Goal: Navigation & Orientation: Find specific page/section

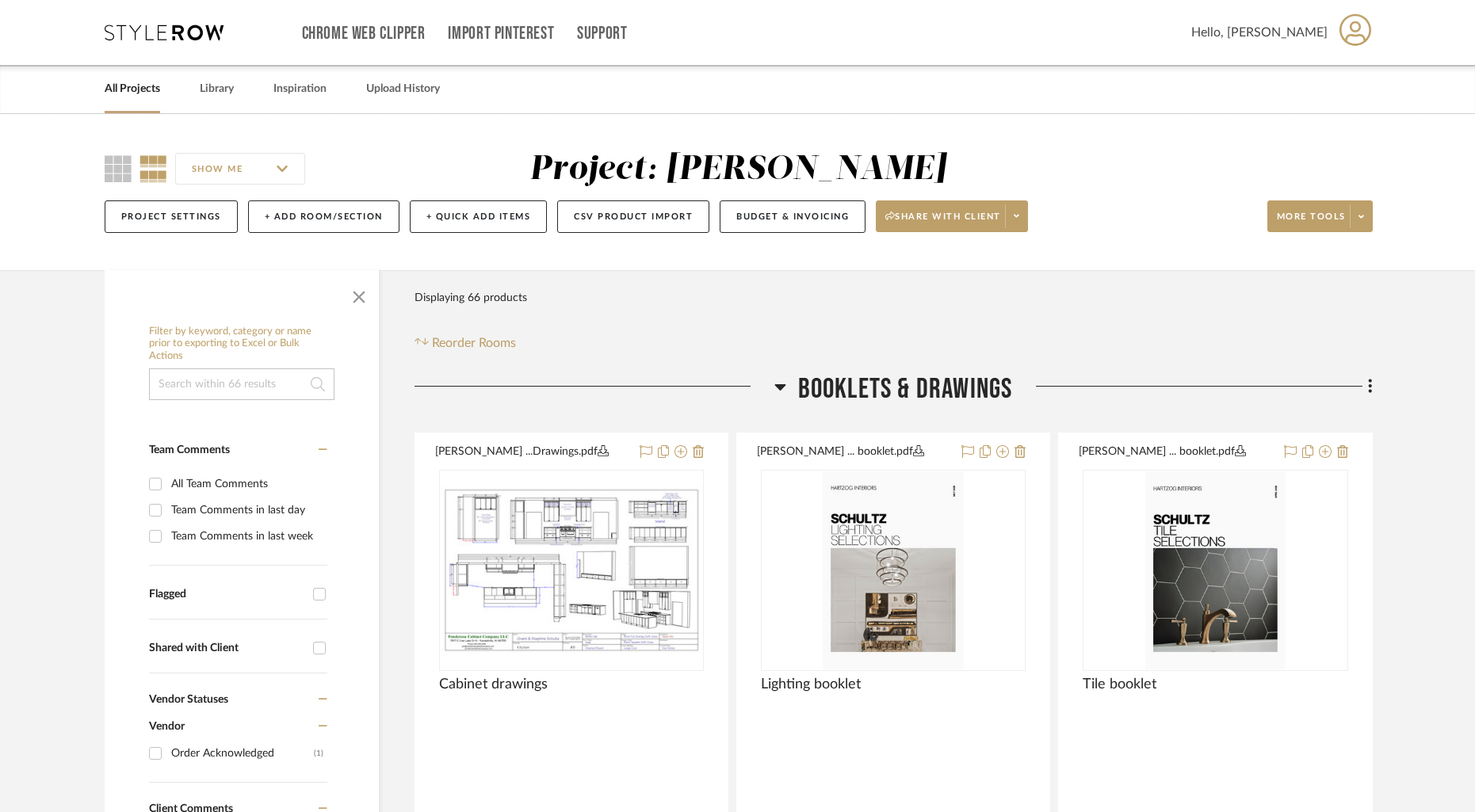
click at [124, 97] on link "All Projects" at bounding box center [132, 89] width 55 height 22
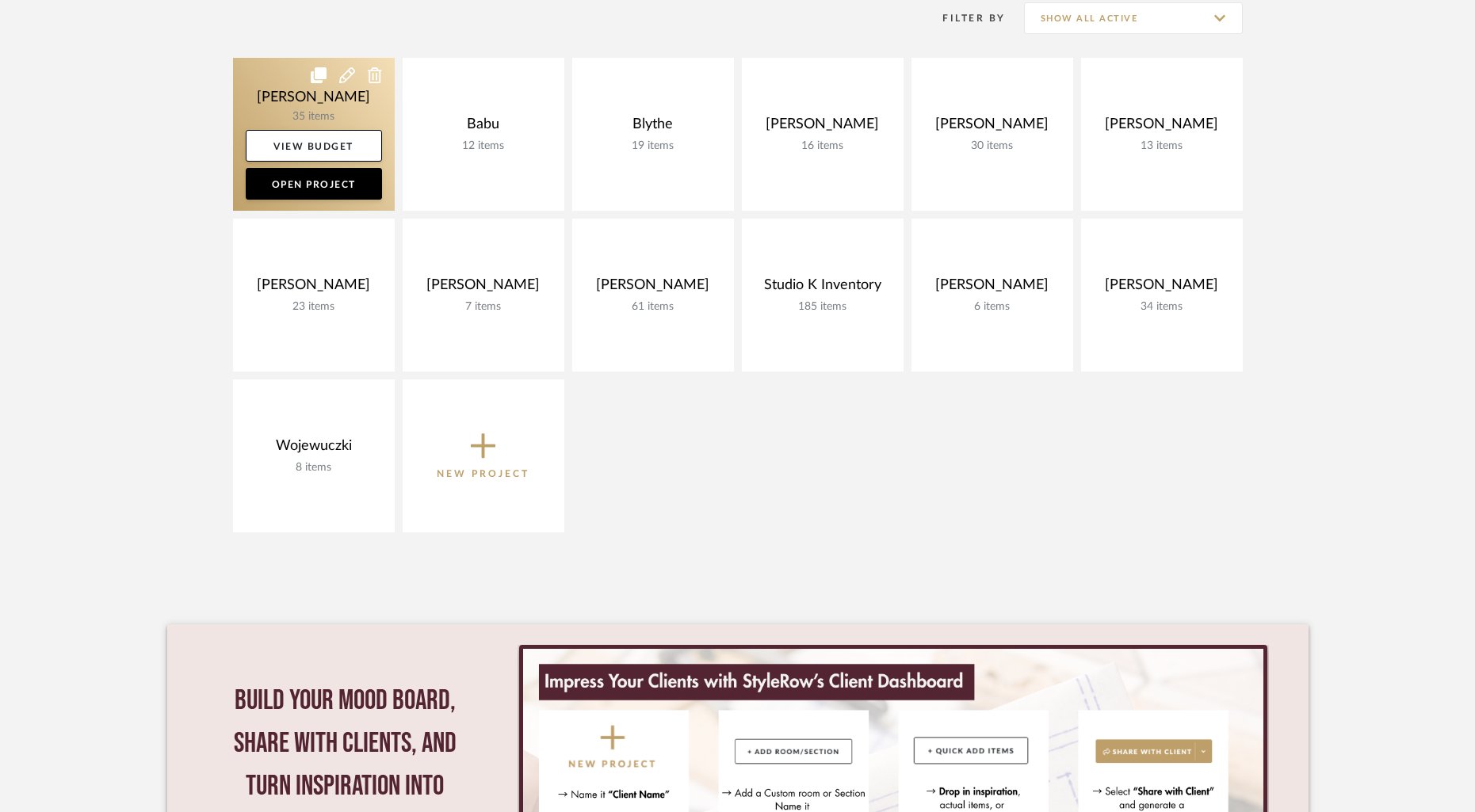
scroll to position [337, 0]
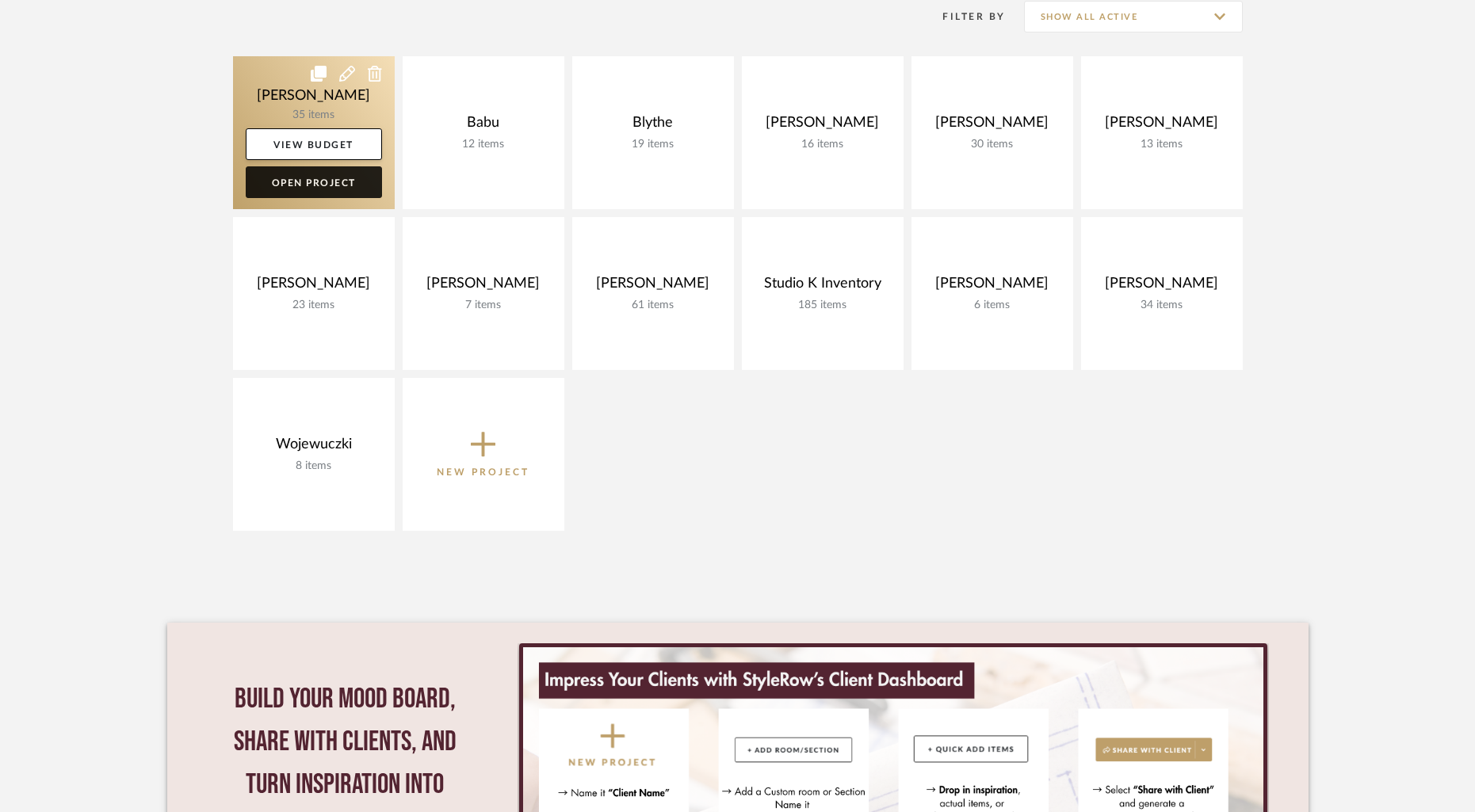
click at [311, 187] on link "Open Project" at bounding box center [314, 182] width 137 height 31
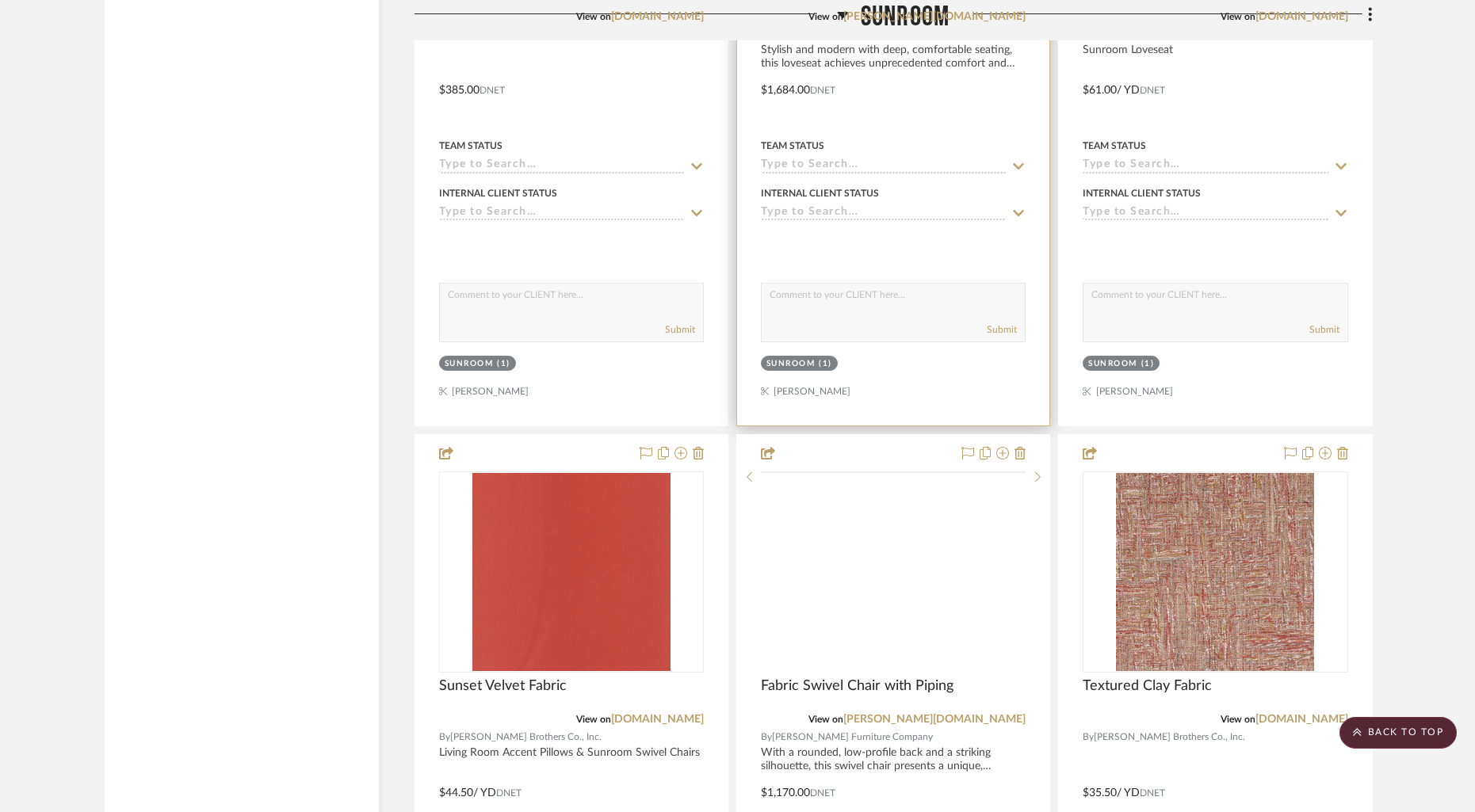
scroll to position [6166, 0]
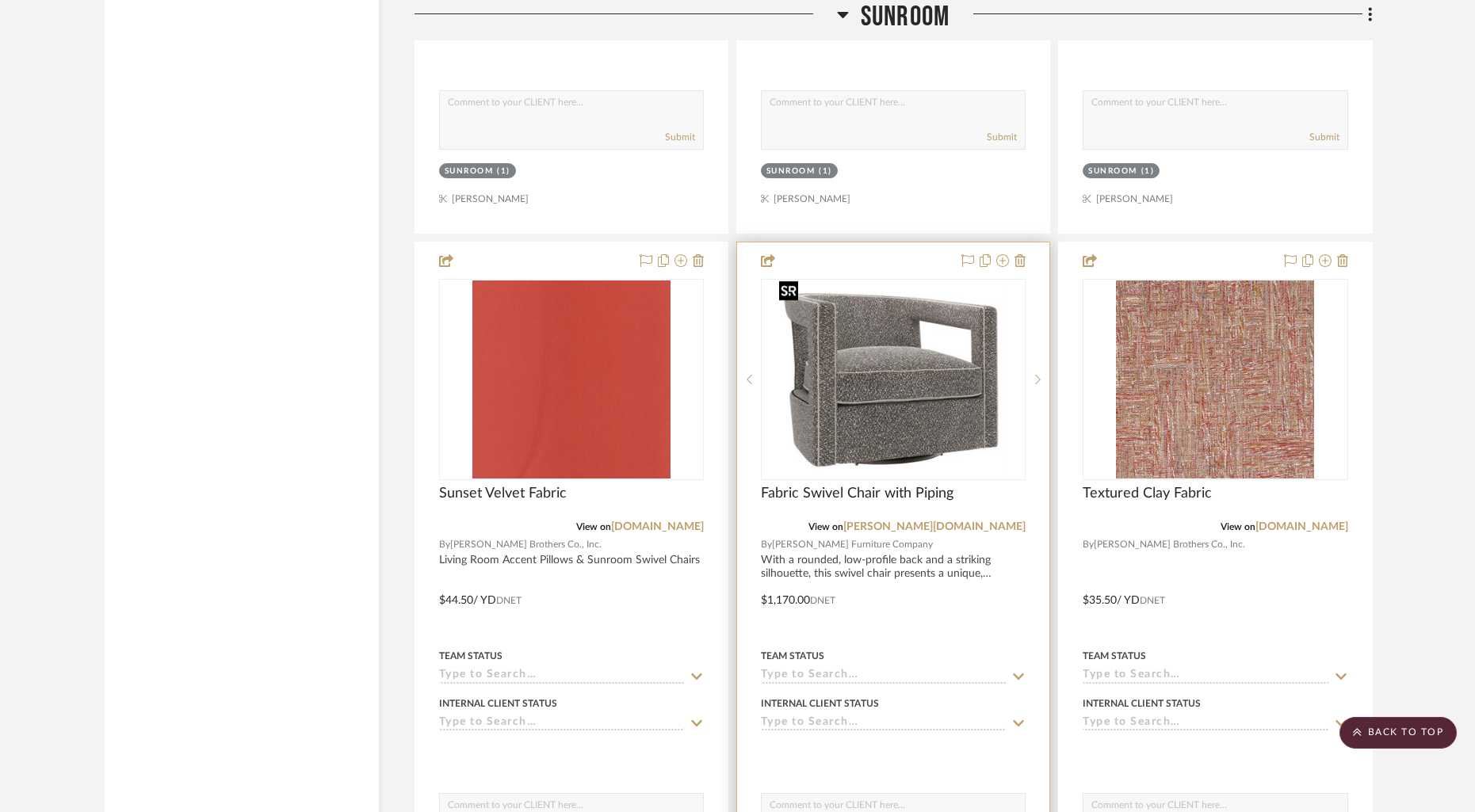
click at [897, 405] on img "0" at bounding box center [893, 379] width 241 height 199
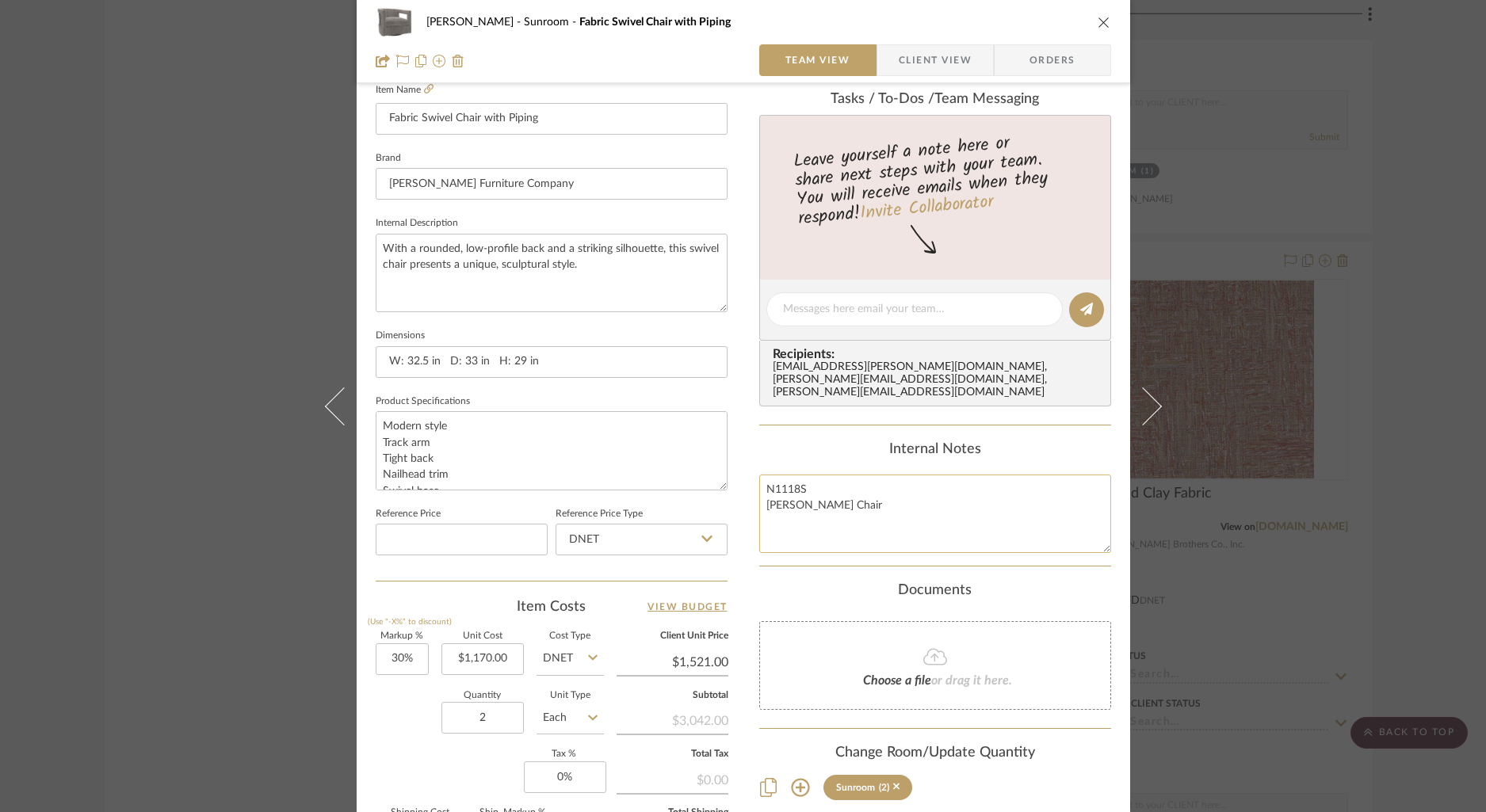
scroll to position [480, 0]
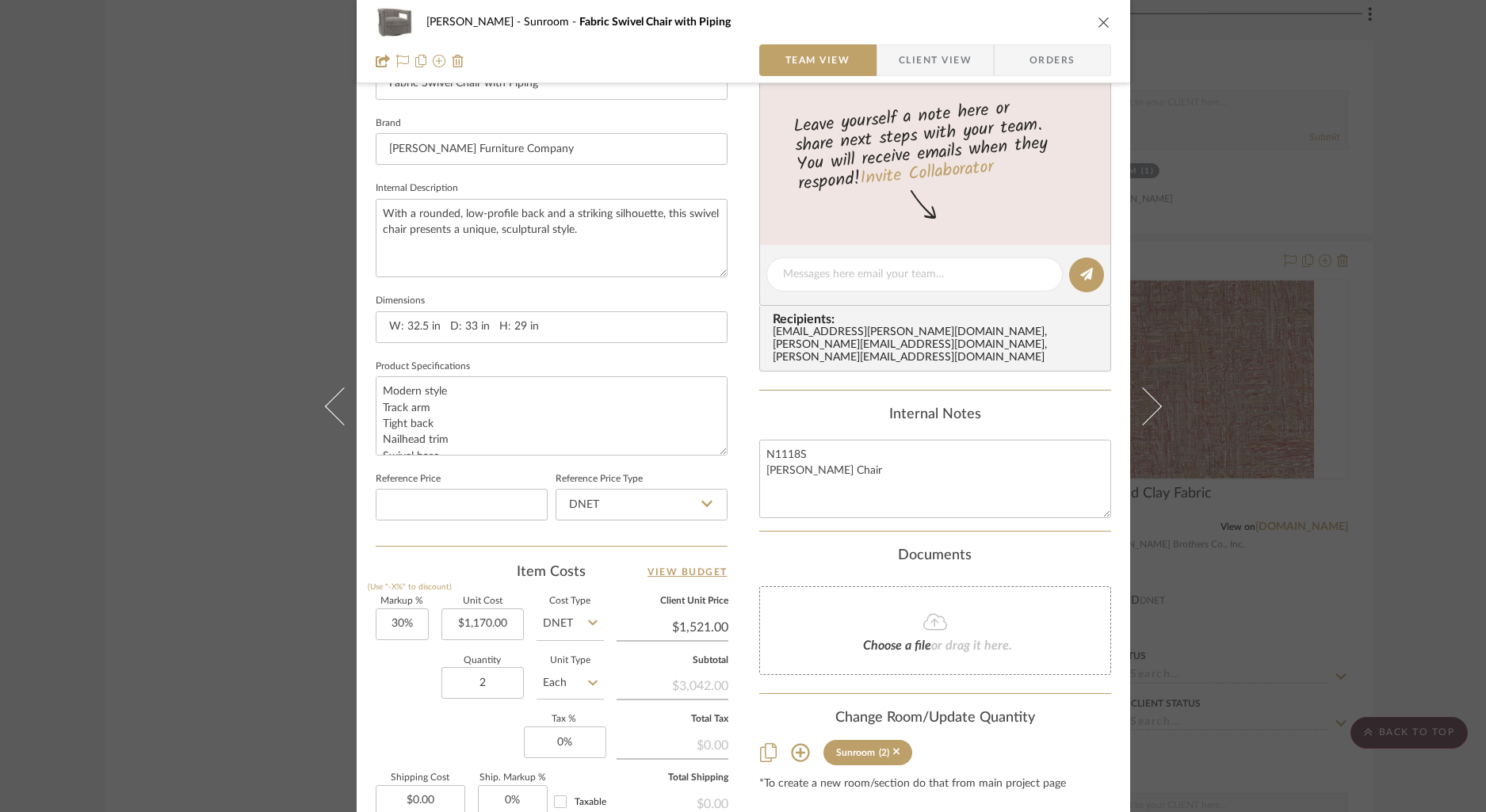
click at [1101, 22] on icon "close" at bounding box center [1103, 22] width 13 height 13
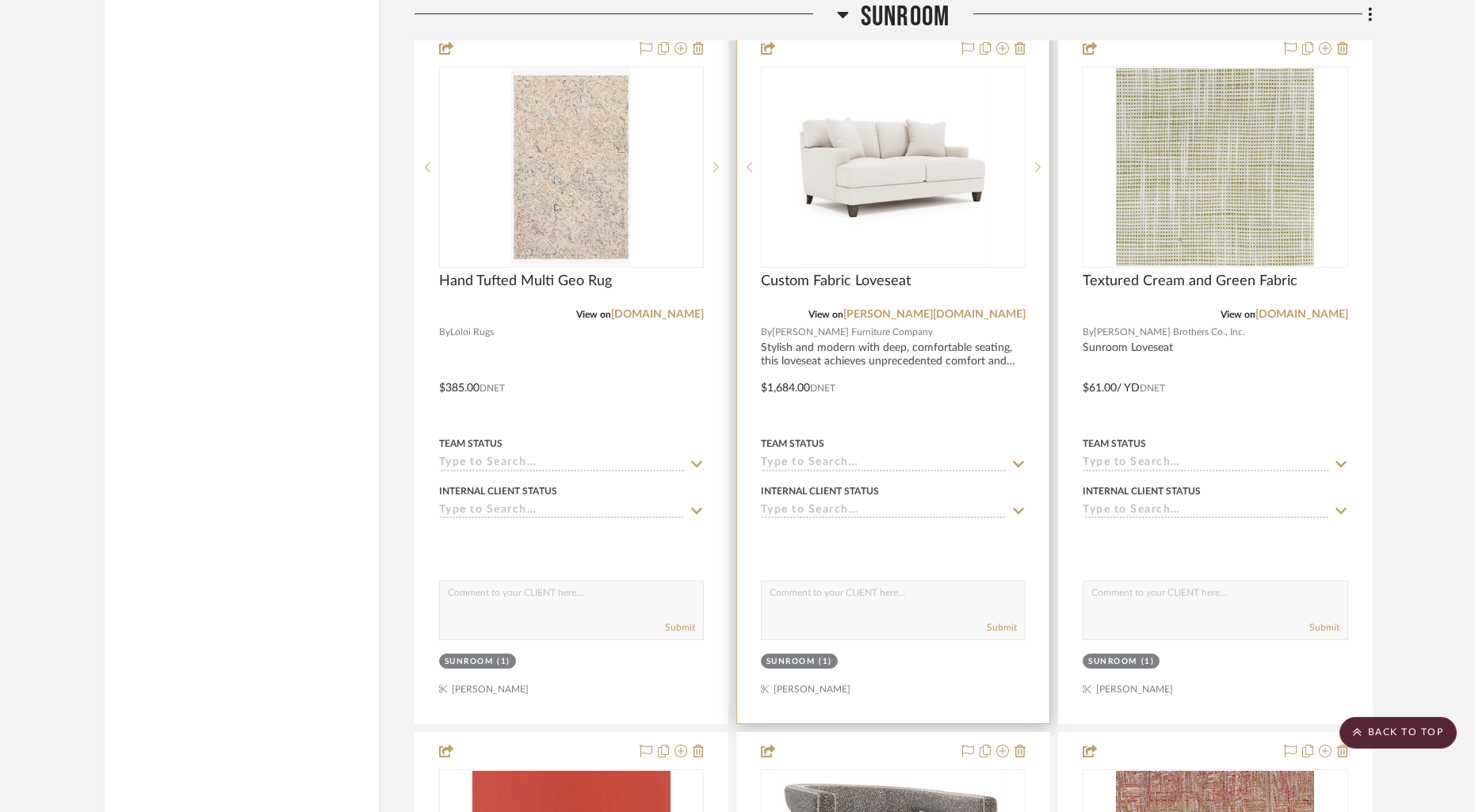
scroll to position [5662, 0]
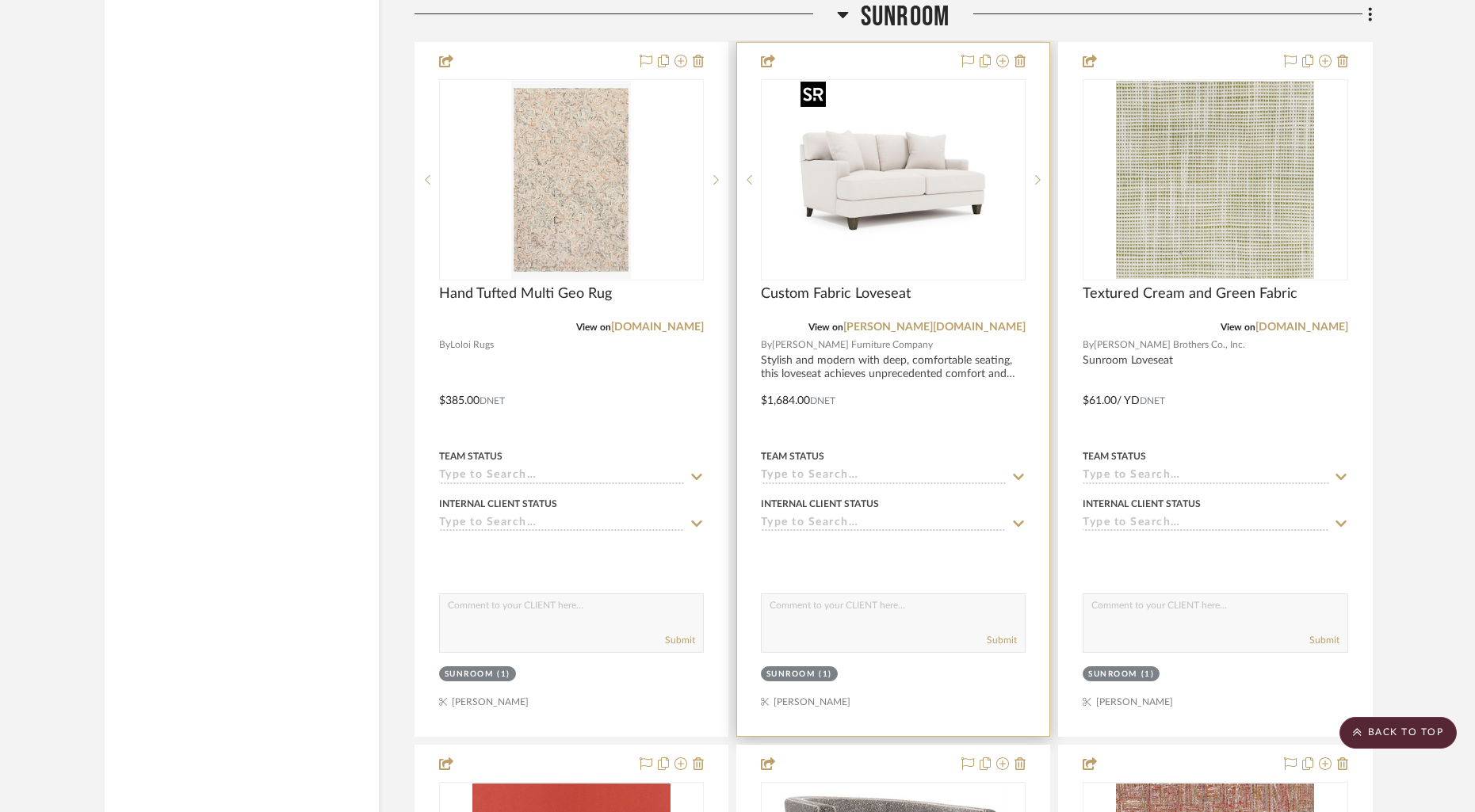
click at [917, 234] on img "0" at bounding box center [894, 180] width 199 height 199
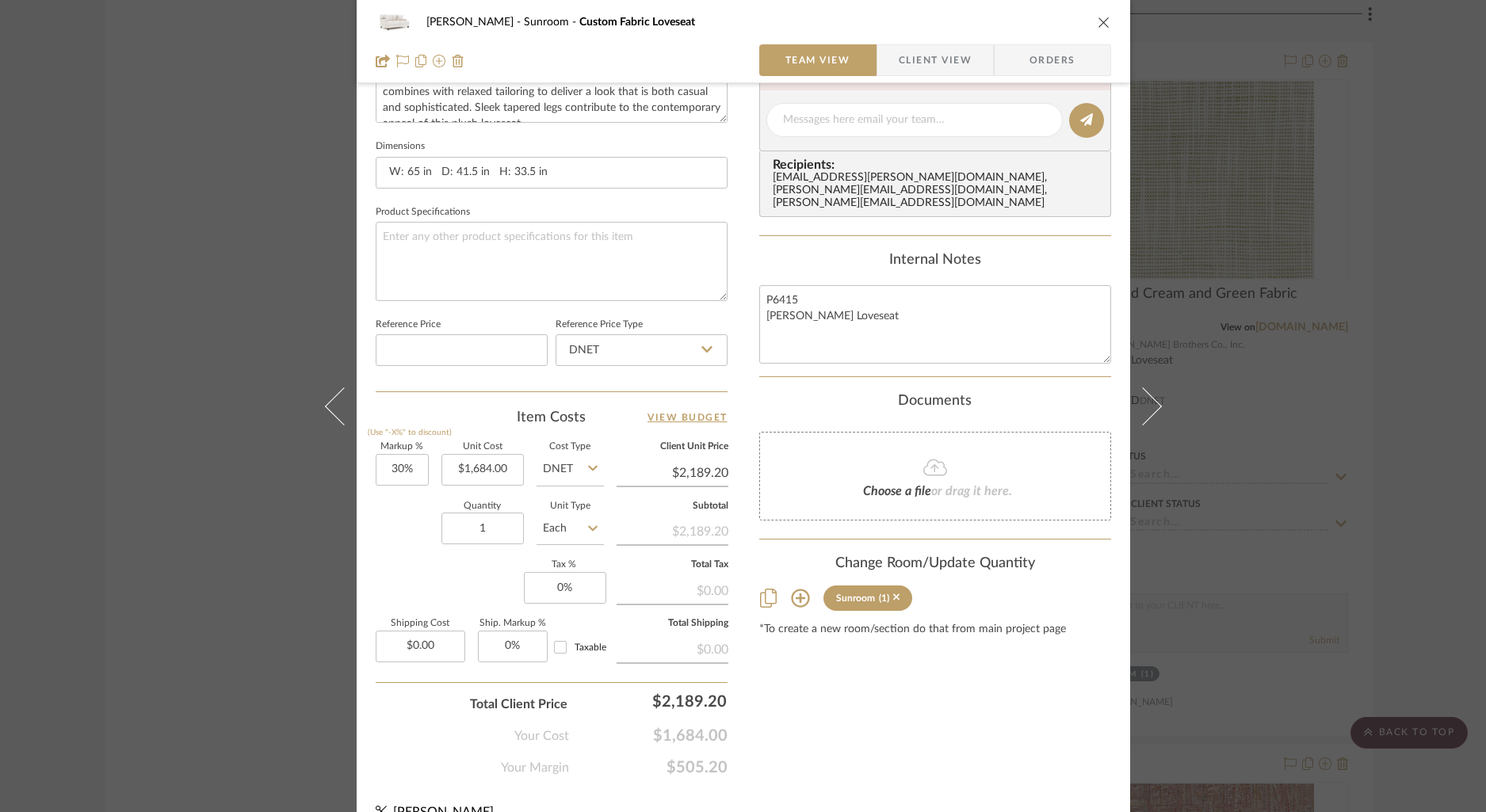
scroll to position [660, 0]
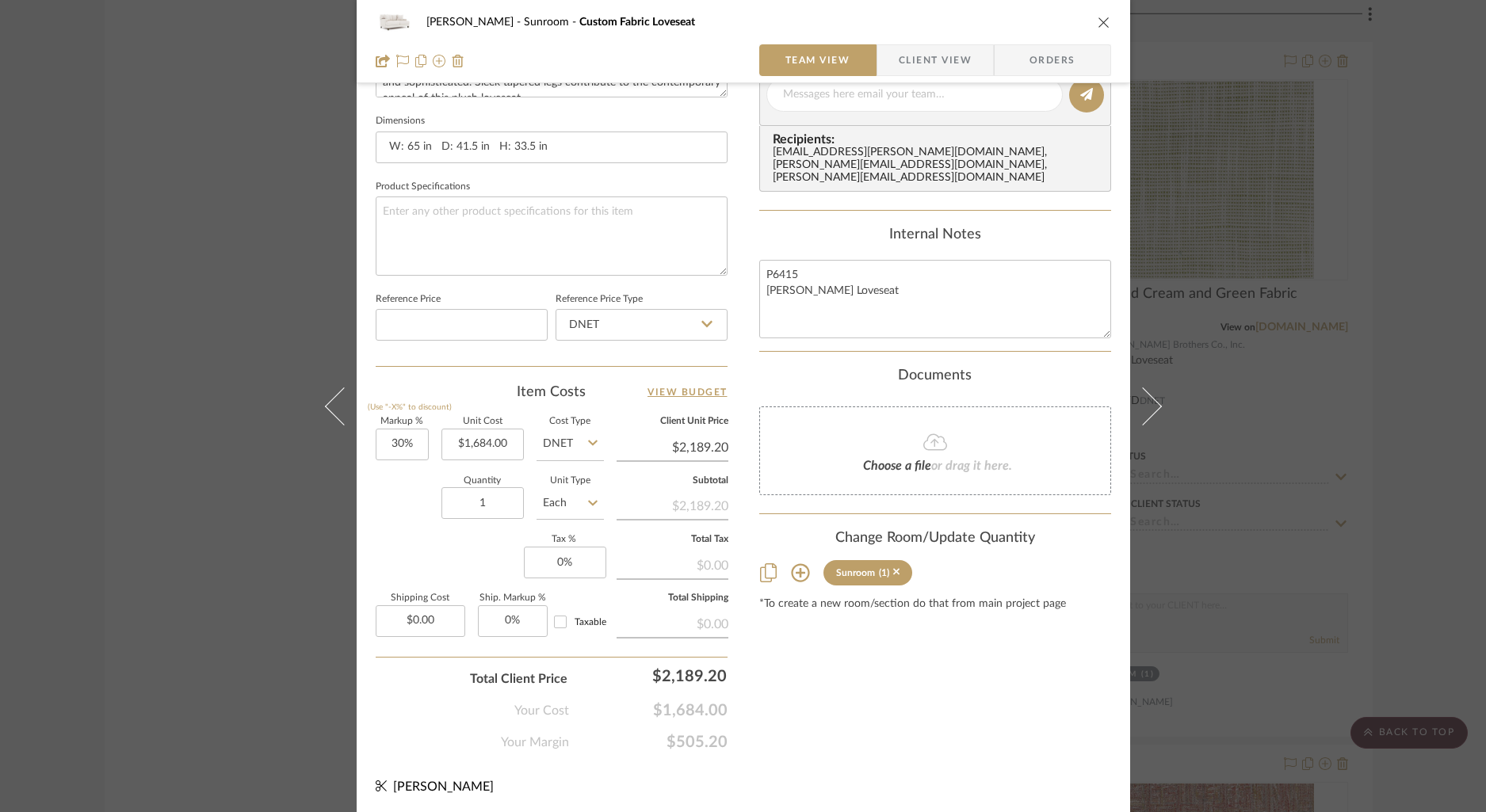
click at [1100, 17] on icon "close" at bounding box center [1103, 22] width 13 height 13
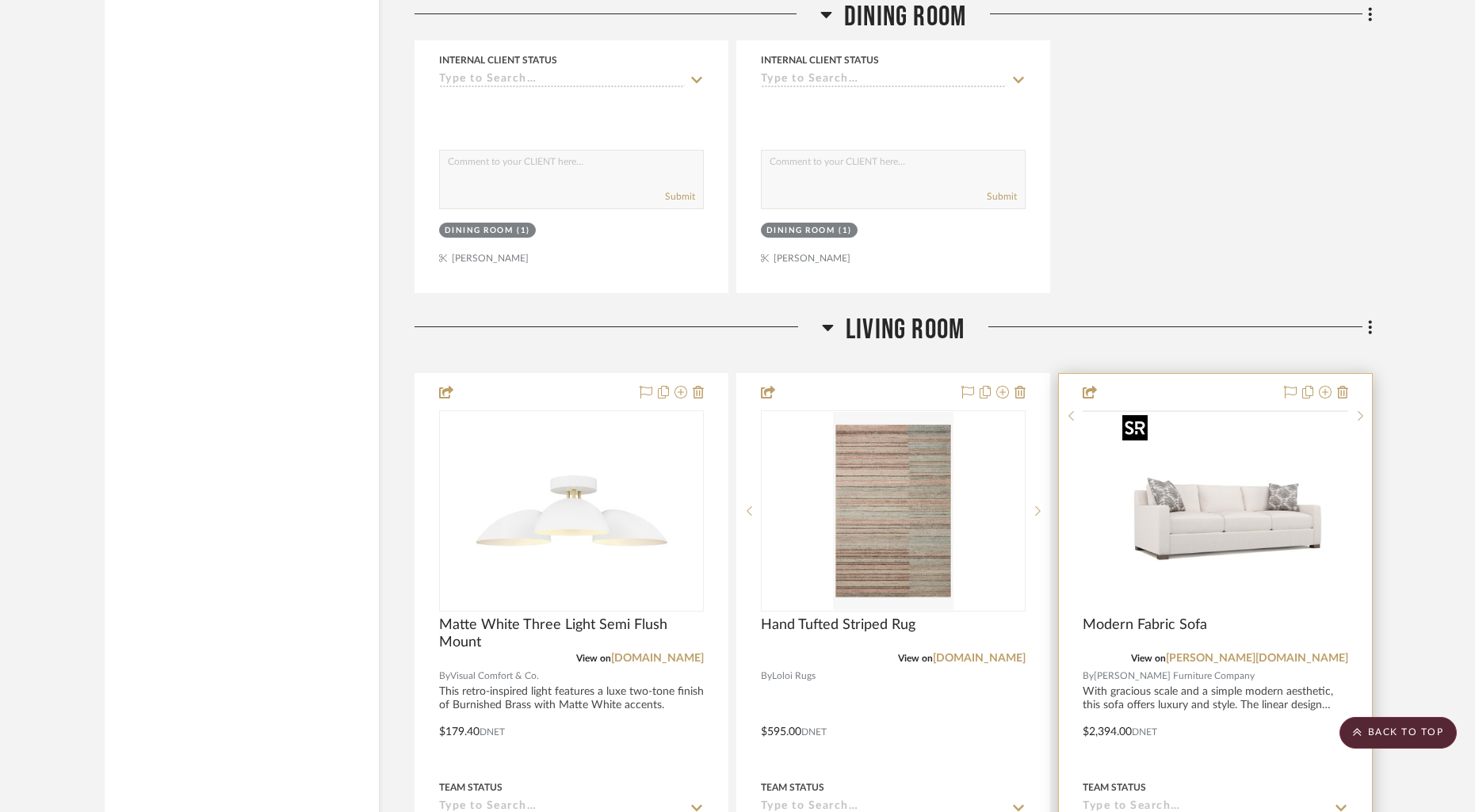
scroll to position [3092, 0]
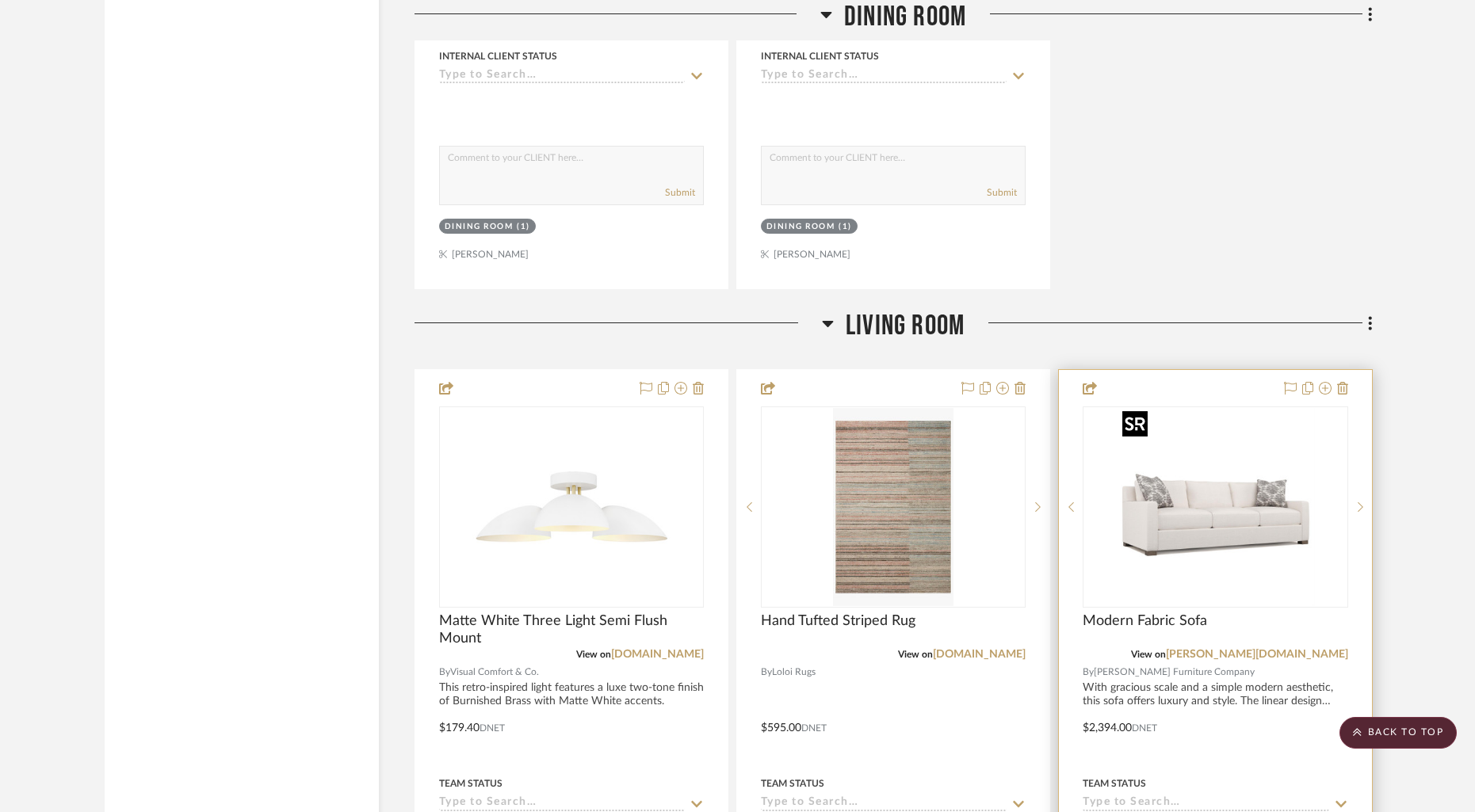
click at [0, 0] on img at bounding box center [0, 0] width 0 height 0
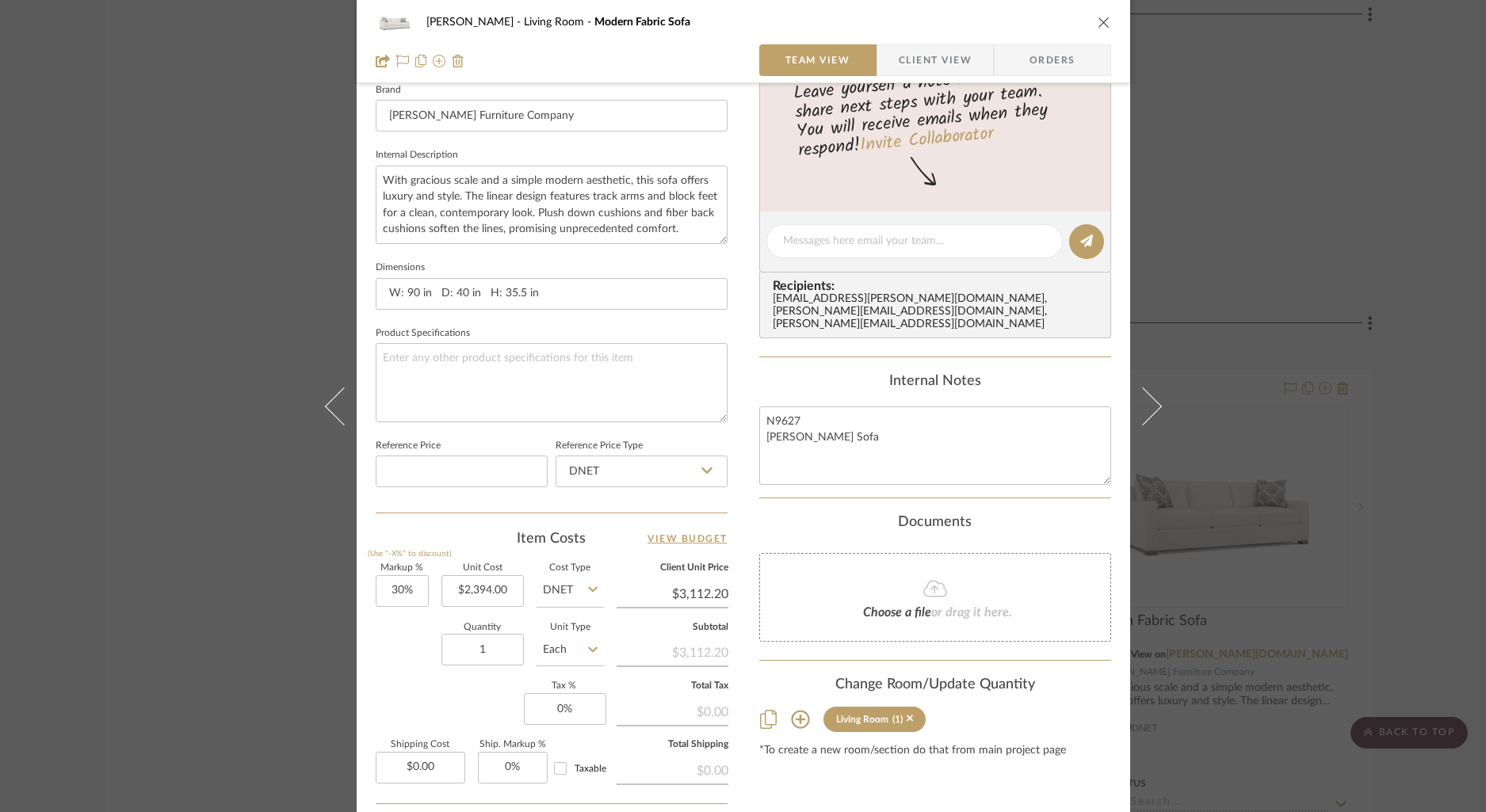
scroll to position [549, 0]
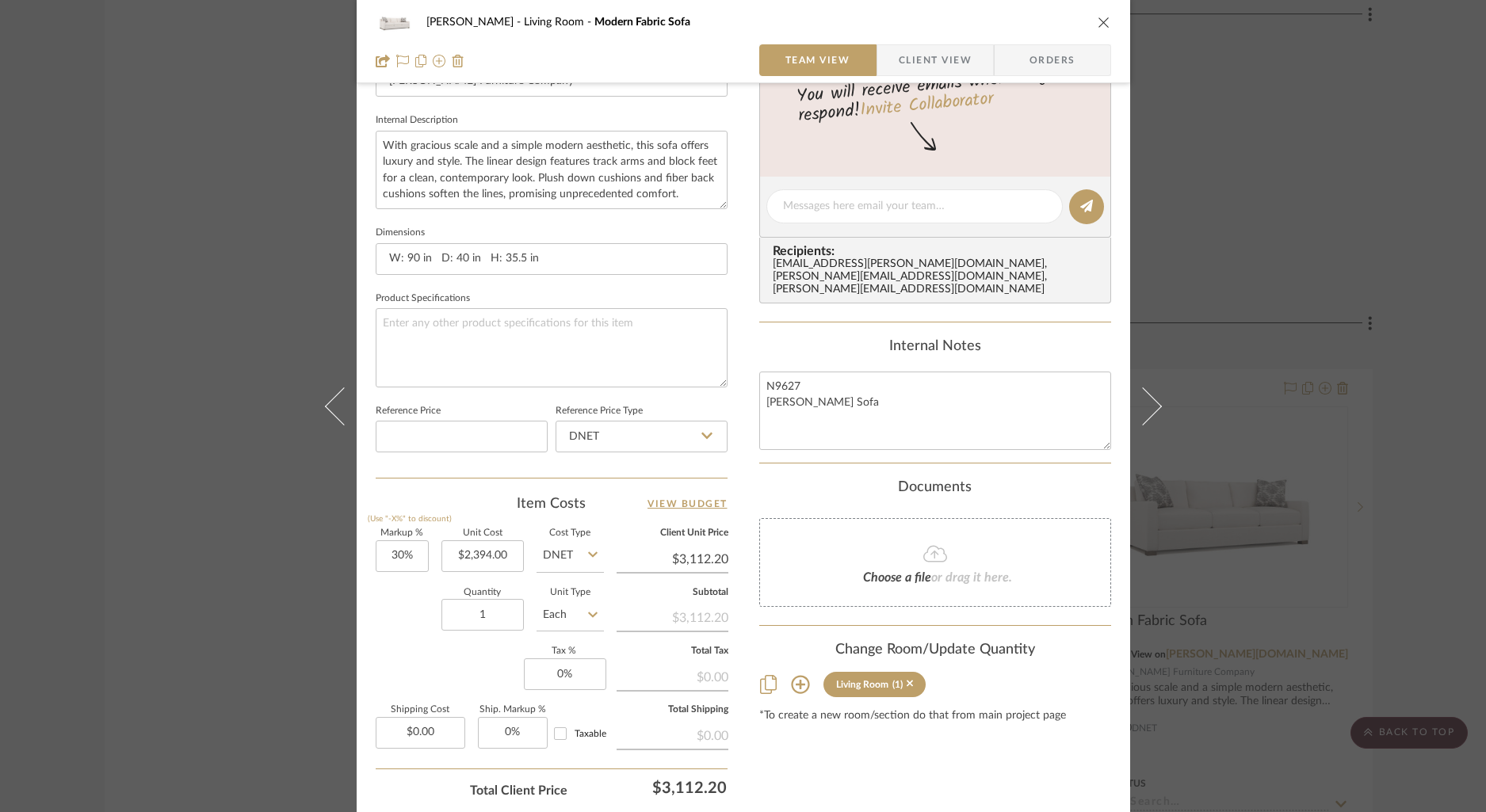
drag, startPoint x: 1101, startPoint y: 22, endPoint x: 1089, endPoint y: 25, distance: 12.4
click at [1101, 23] on icon "close" at bounding box center [1103, 22] width 13 height 13
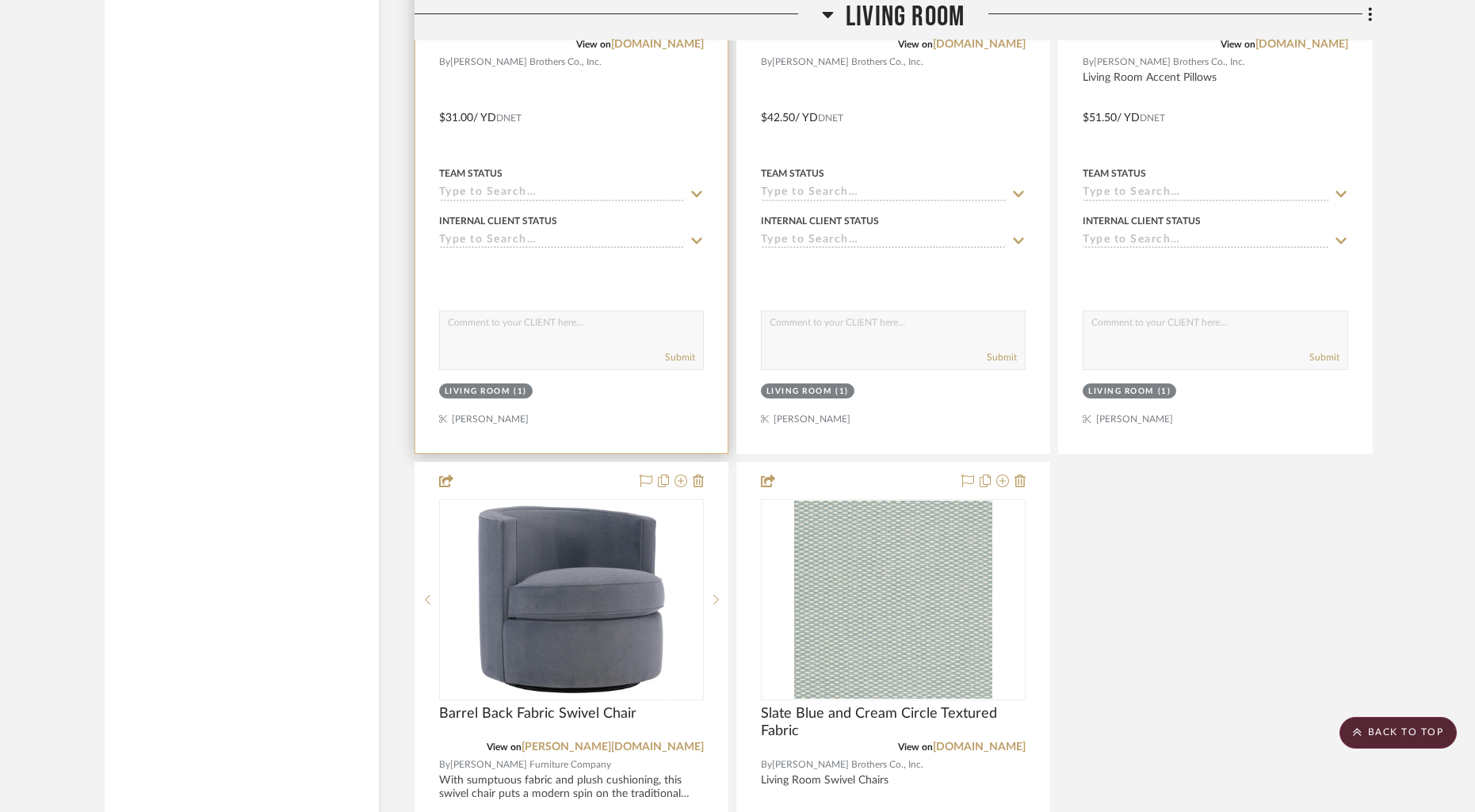
scroll to position [4410, 0]
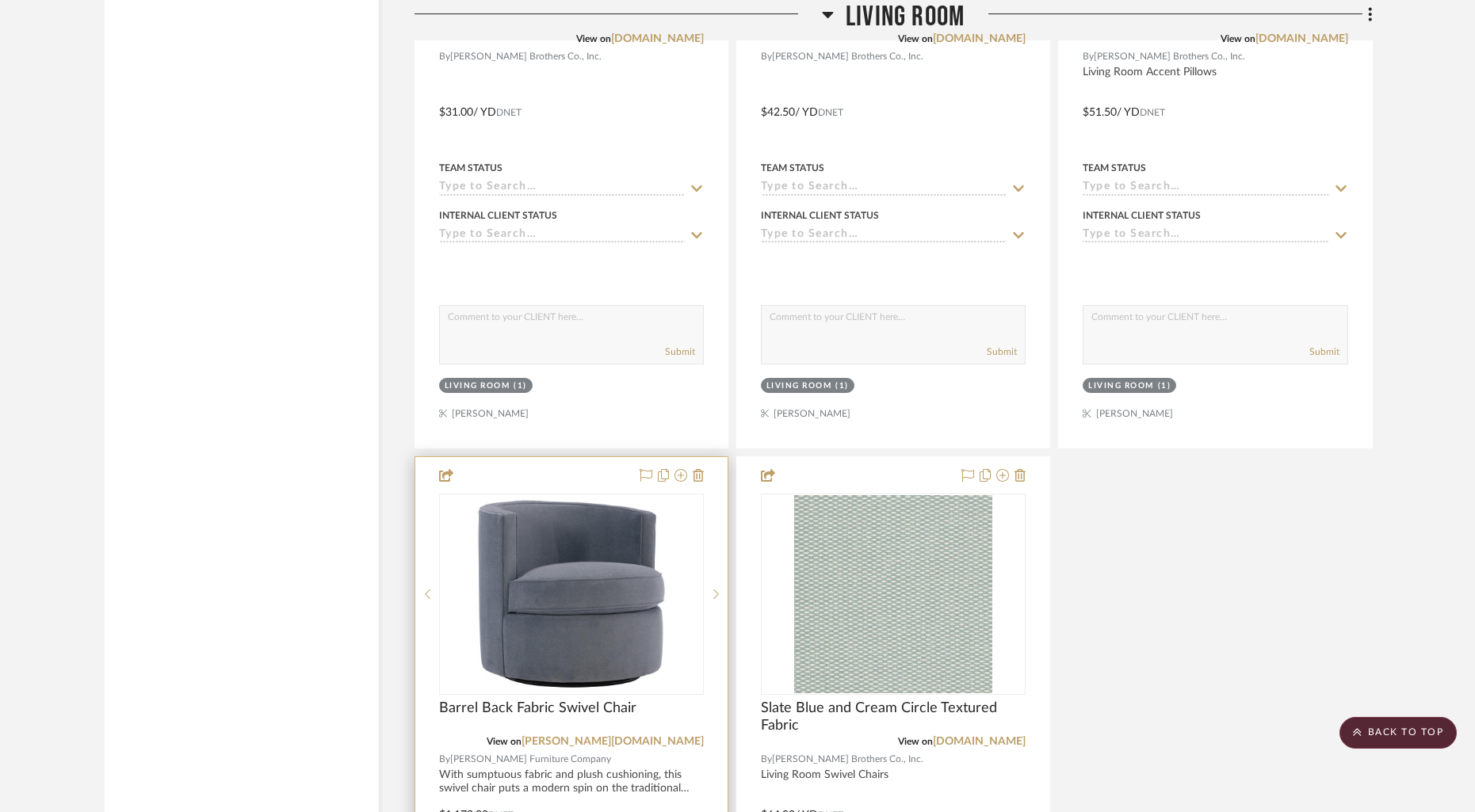
click at [558, 485] on div at bounding box center [571, 803] width 313 height 693
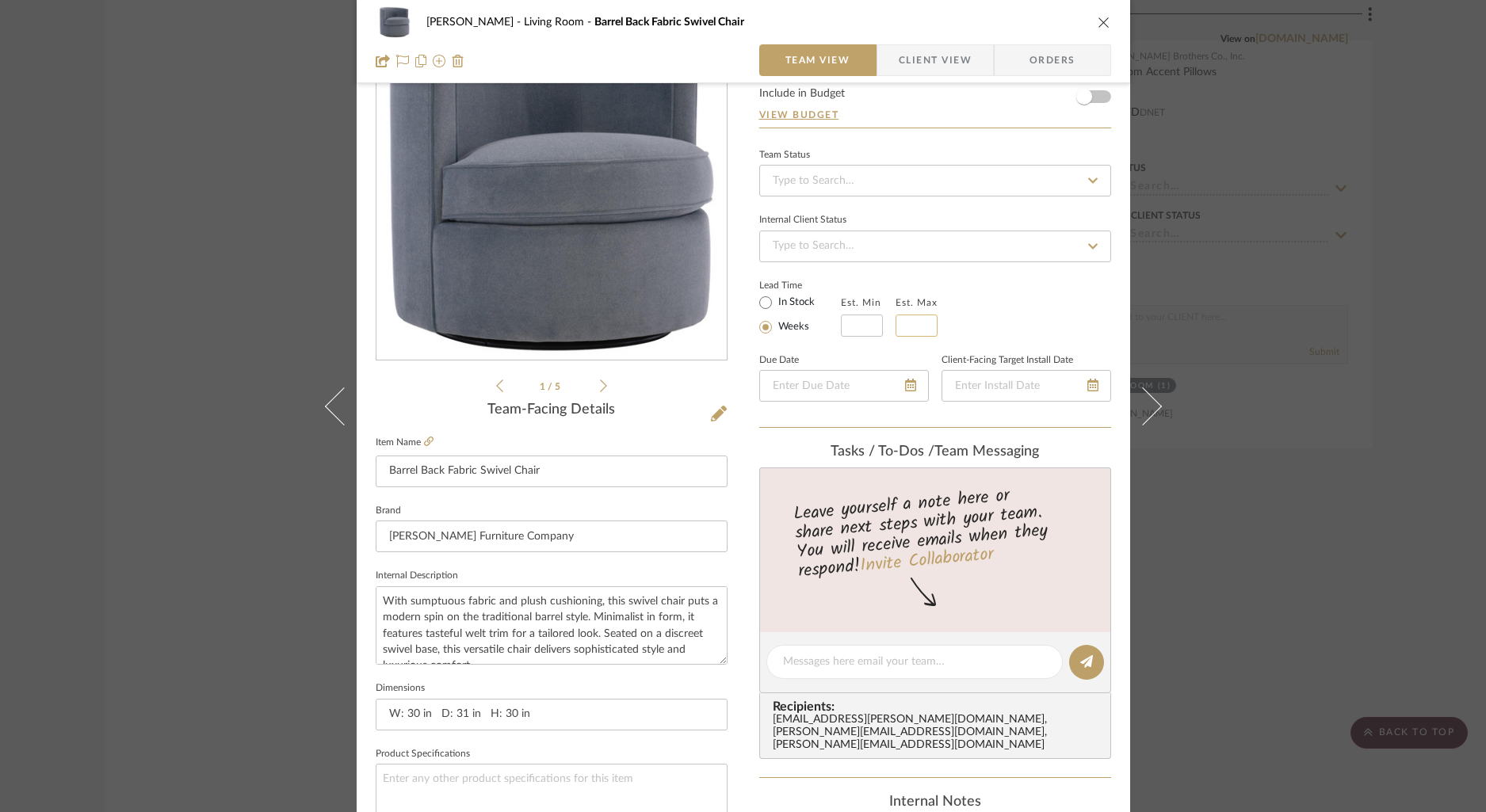
scroll to position [222, 0]
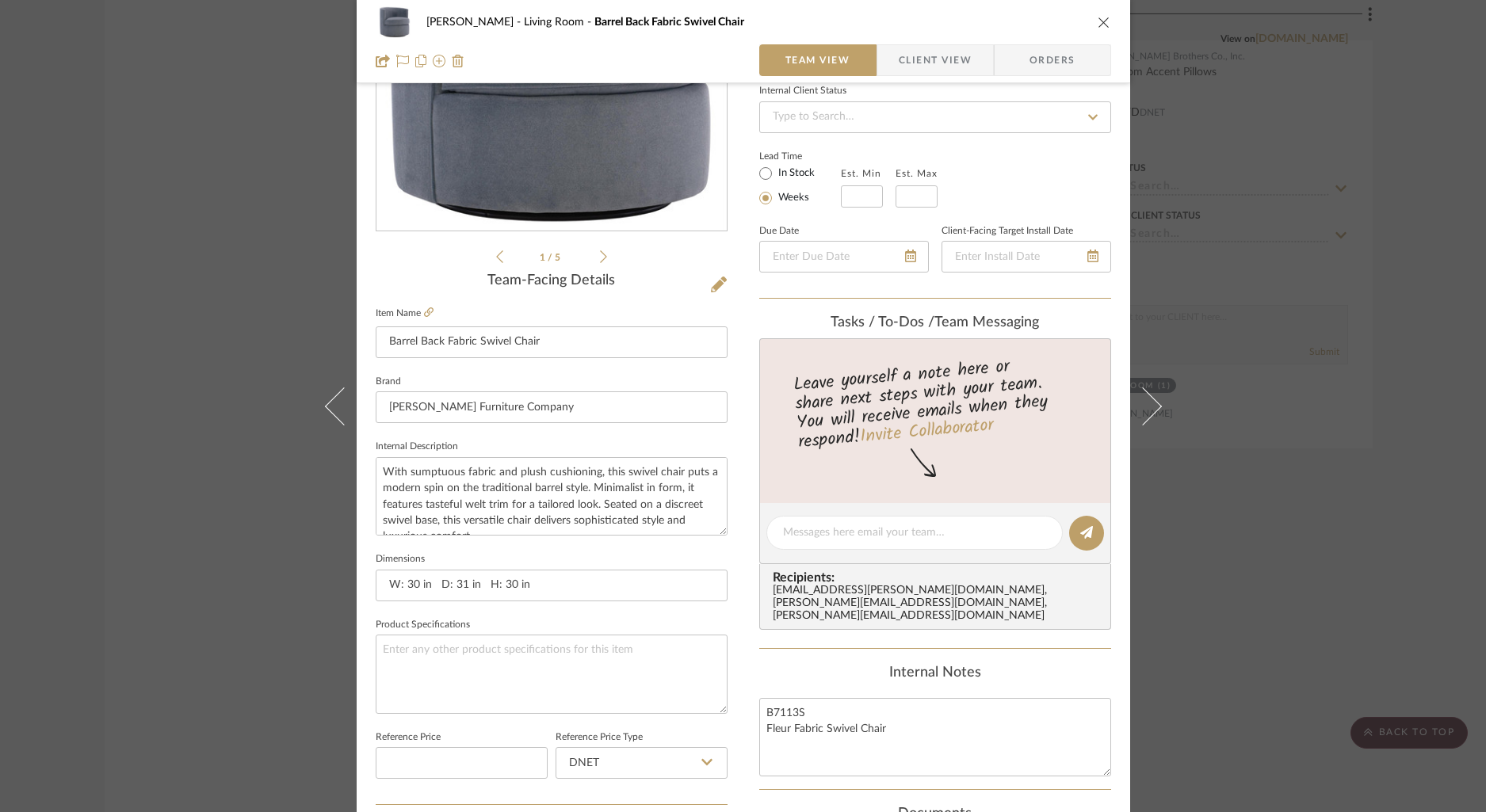
click at [1098, 23] on icon "close" at bounding box center [1103, 22] width 13 height 13
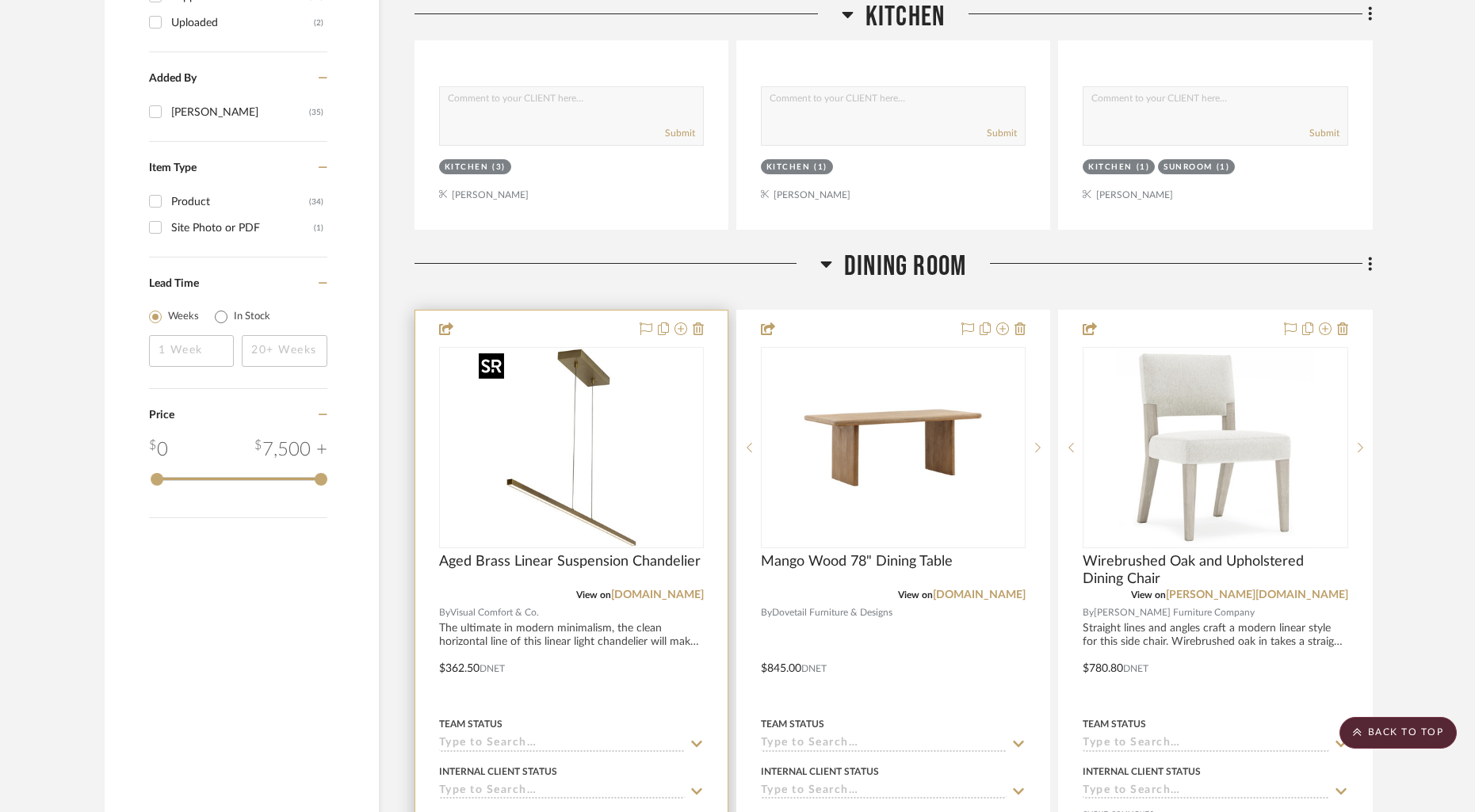
scroll to position [1846, 0]
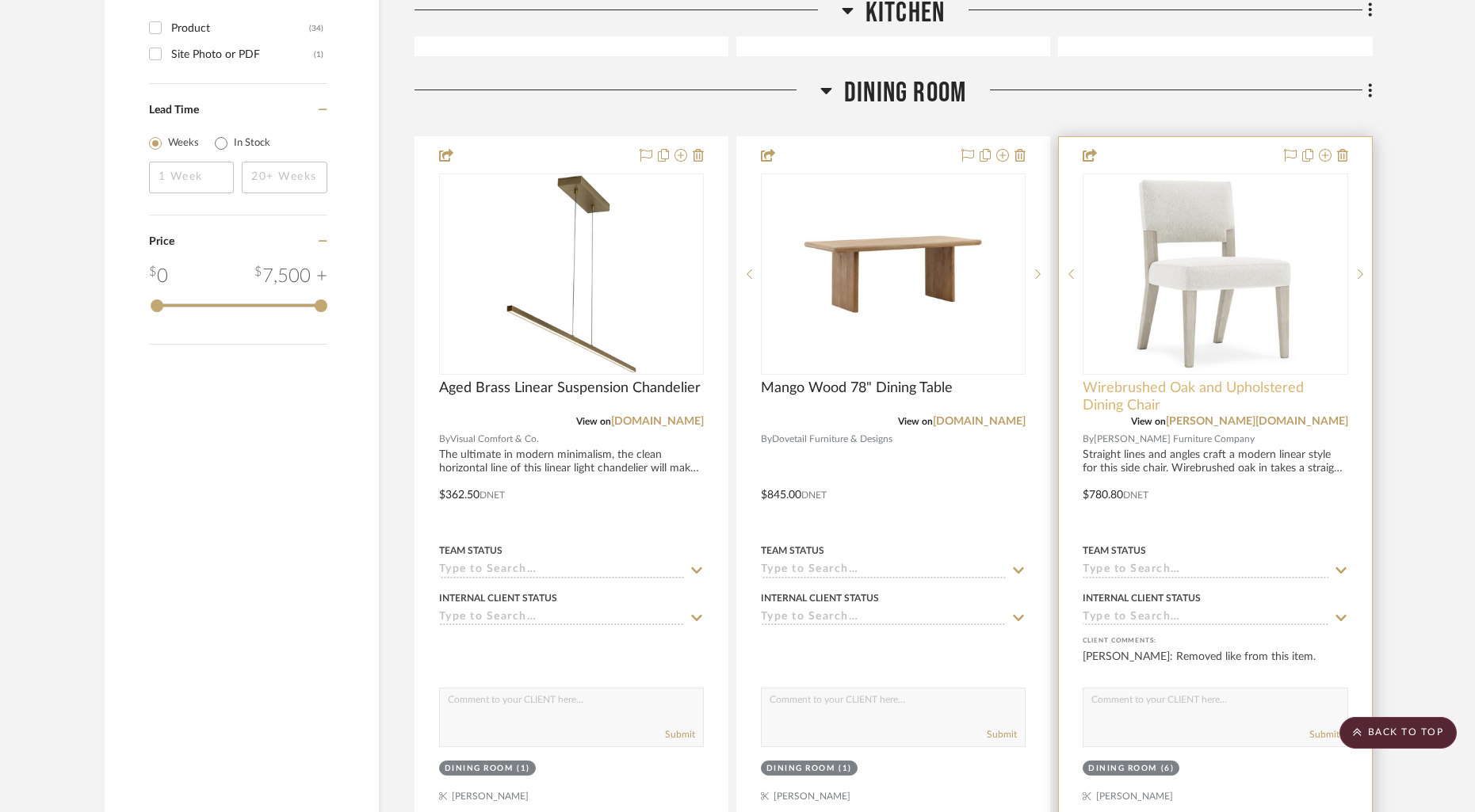
click at [1118, 404] on span "Wirebrushed Oak and Upholstered Dining Chair" at bounding box center [1214, 396] width 265 height 34
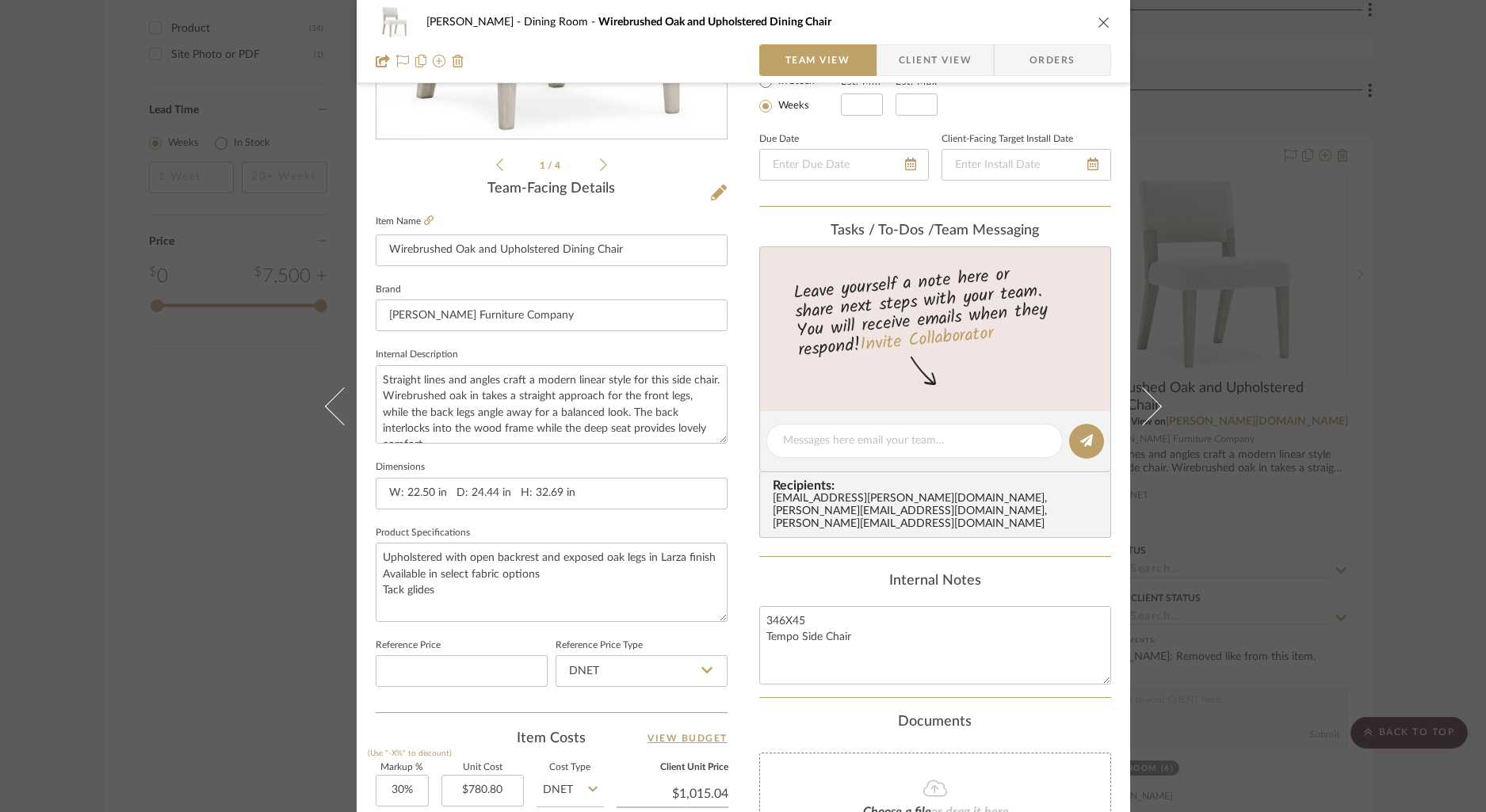
scroll to position [315, 0]
click at [1090, 19] on div "[PERSON_NAME] Dining Room Wirebrushed Oak and Upholstered Dining Chair" at bounding box center [743, 22] width 736 height 31
click at [1098, 21] on icon "close" at bounding box center [1103, 22] width 13 height 13
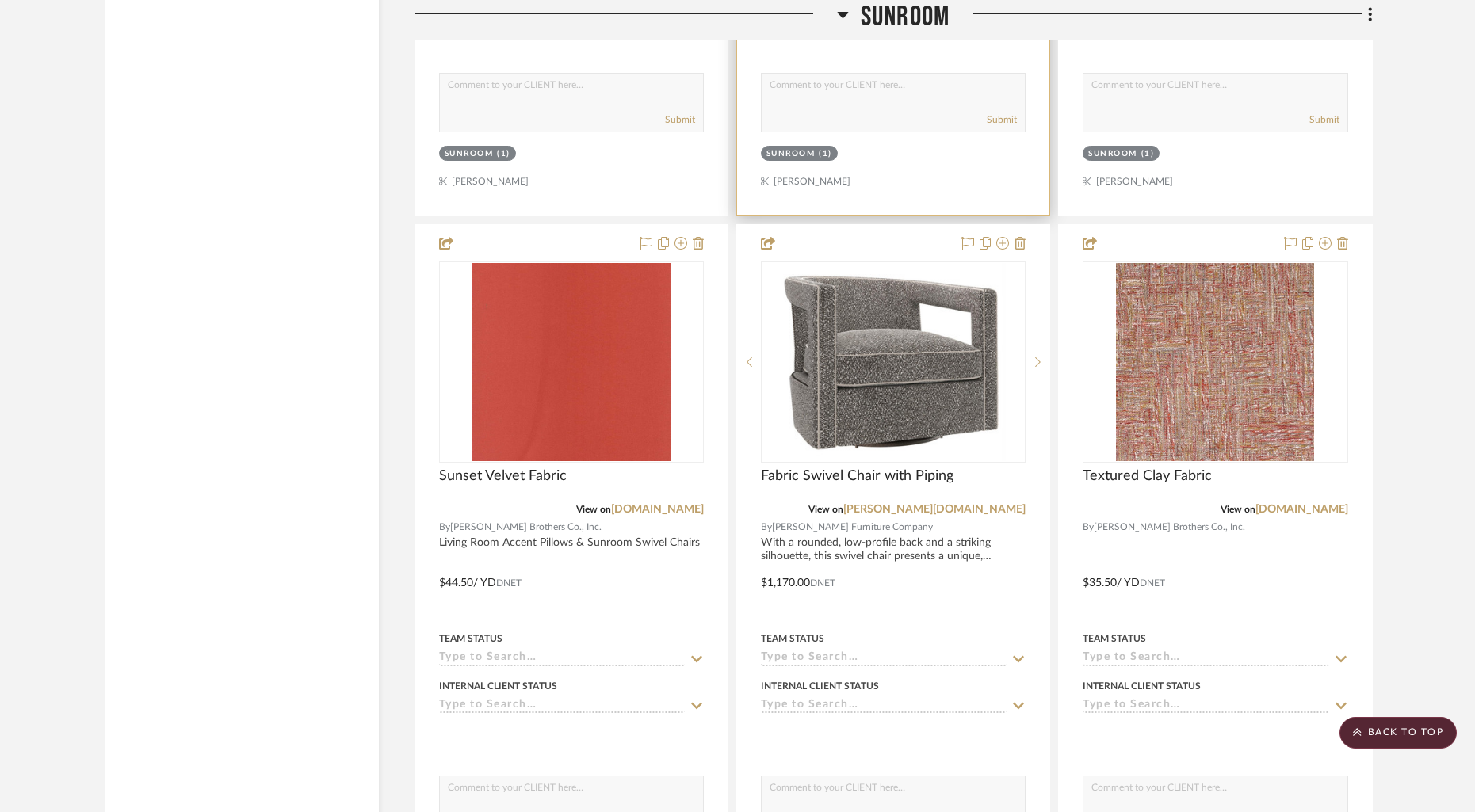
scroll to position [6195, 0]
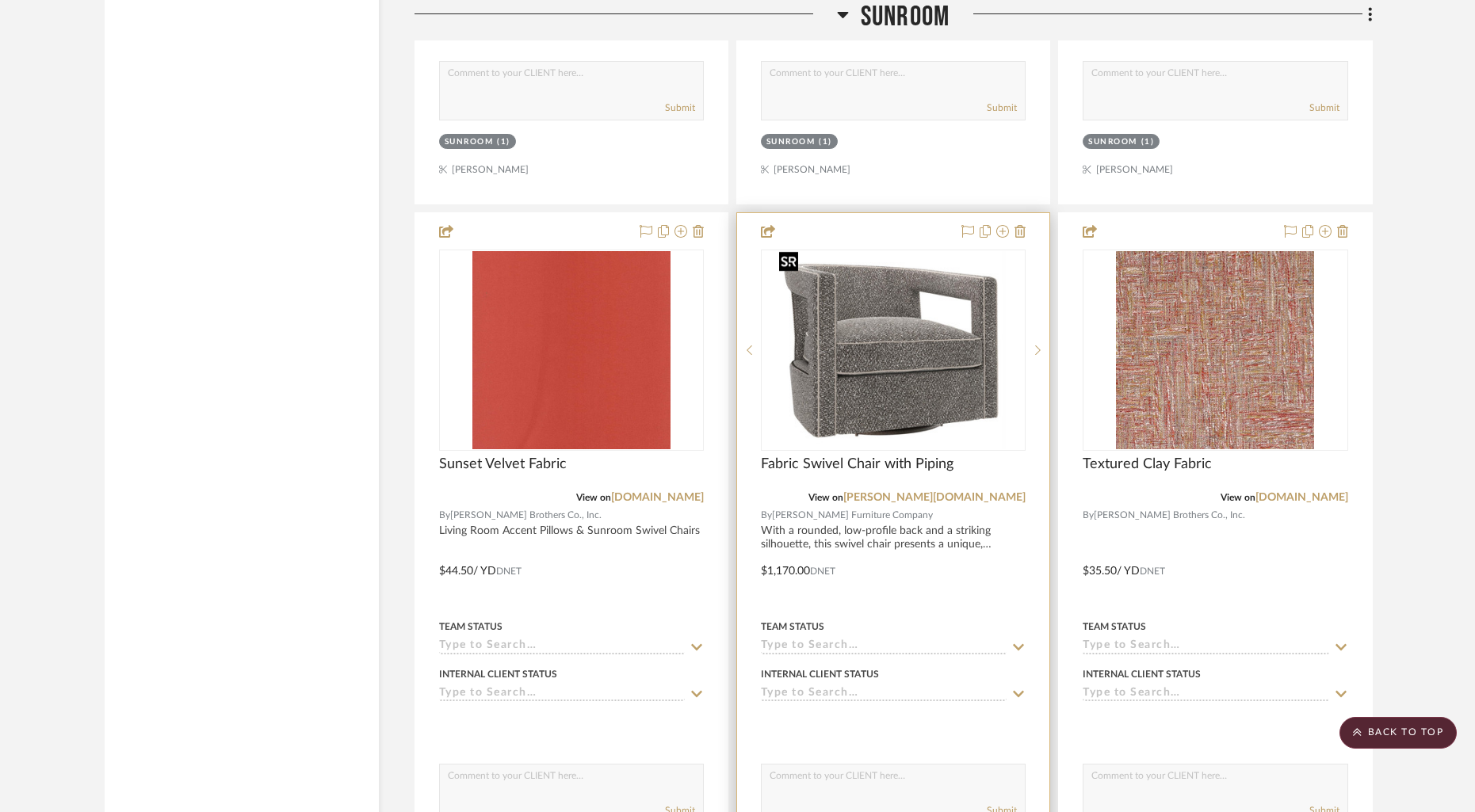
click at [905, 408] on img "0" at bounding box center [893, 351] width 241 height 199
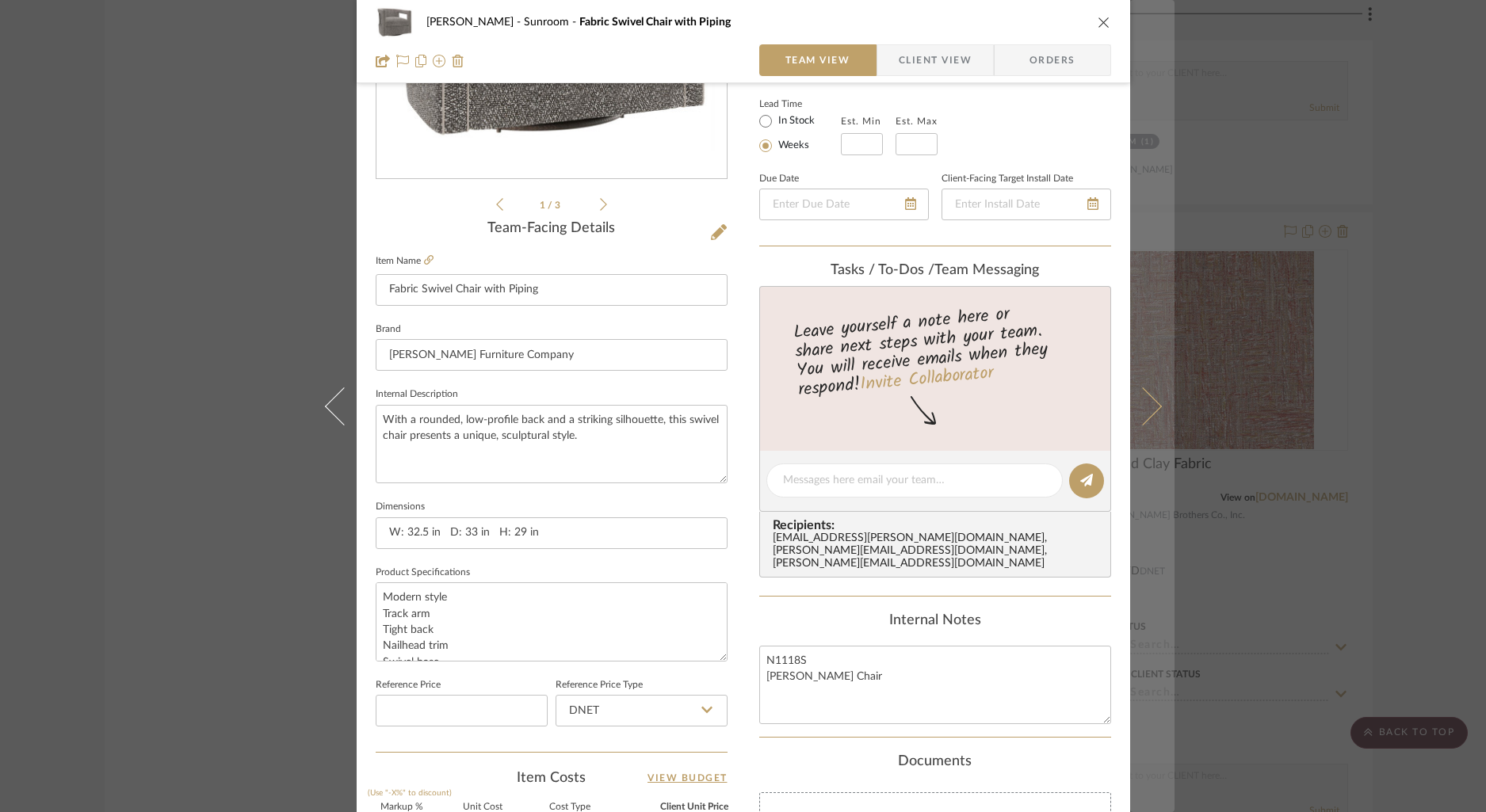
scroll to position [264, 0]
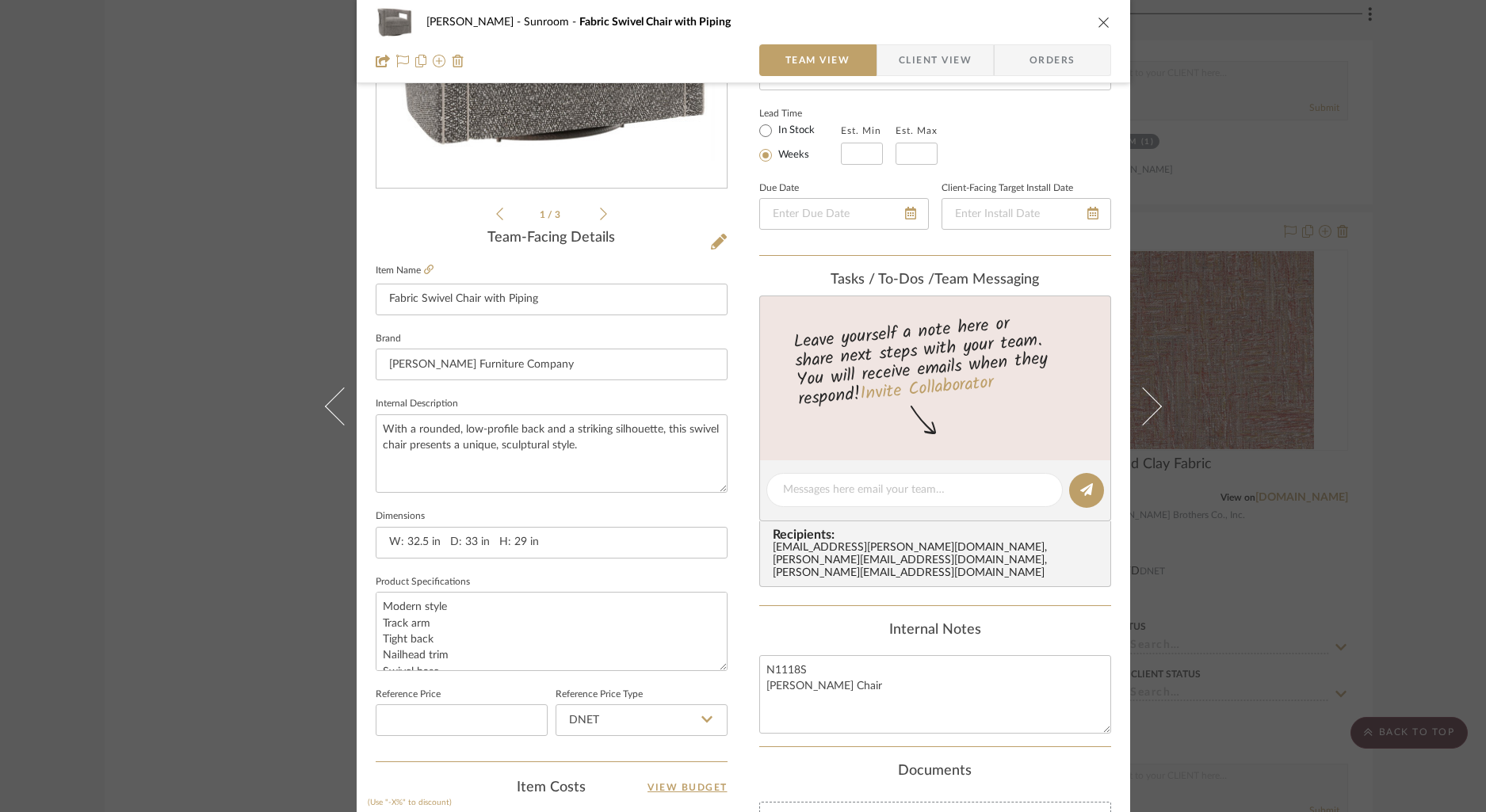
click at [1100, 20] on icon "close" at bounding box center [1103, 22] width 13 height 13
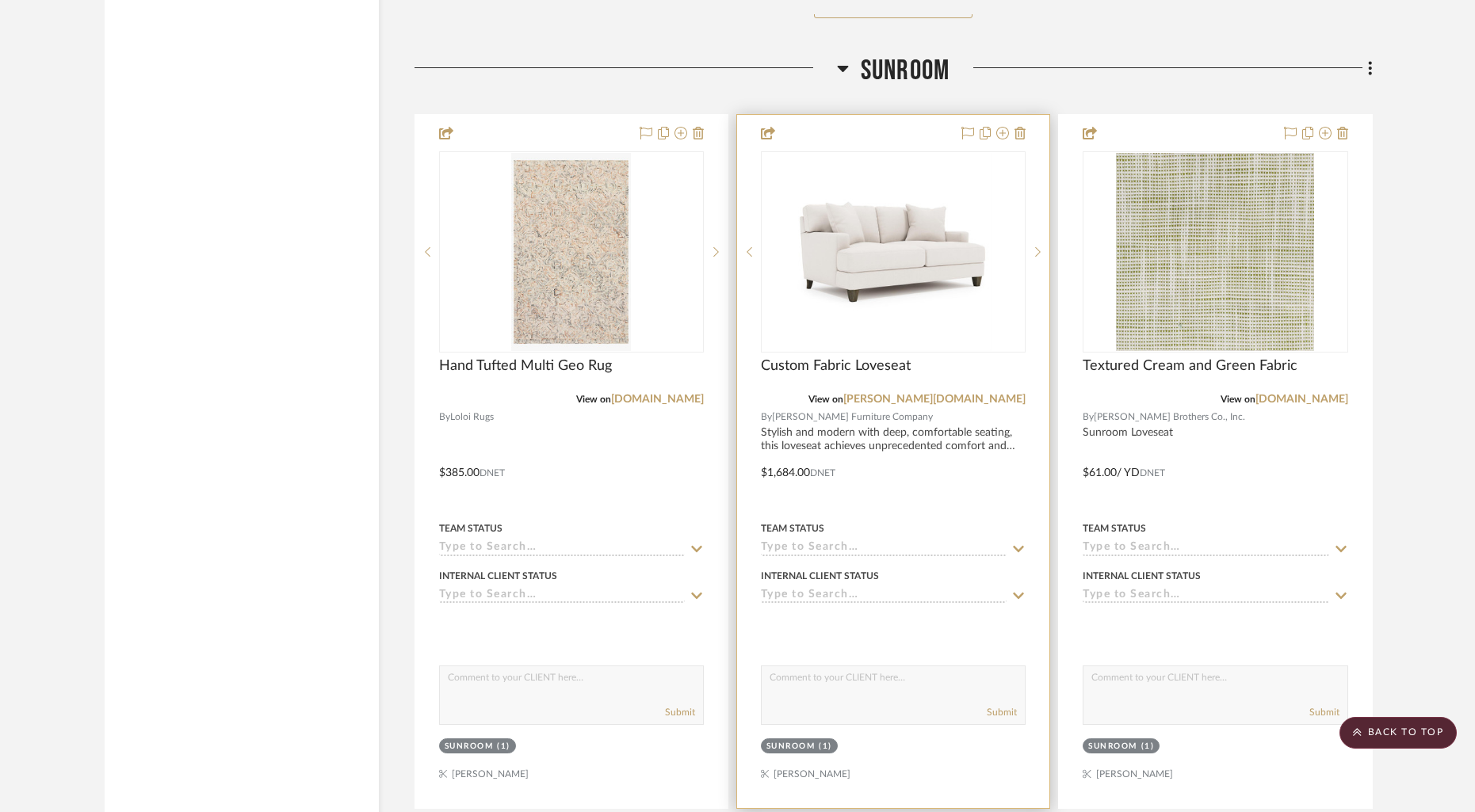
scroll to position [5589, 0]
click at [932, 256] on img "0" at bounding box center [894, 254] width 199 height 199
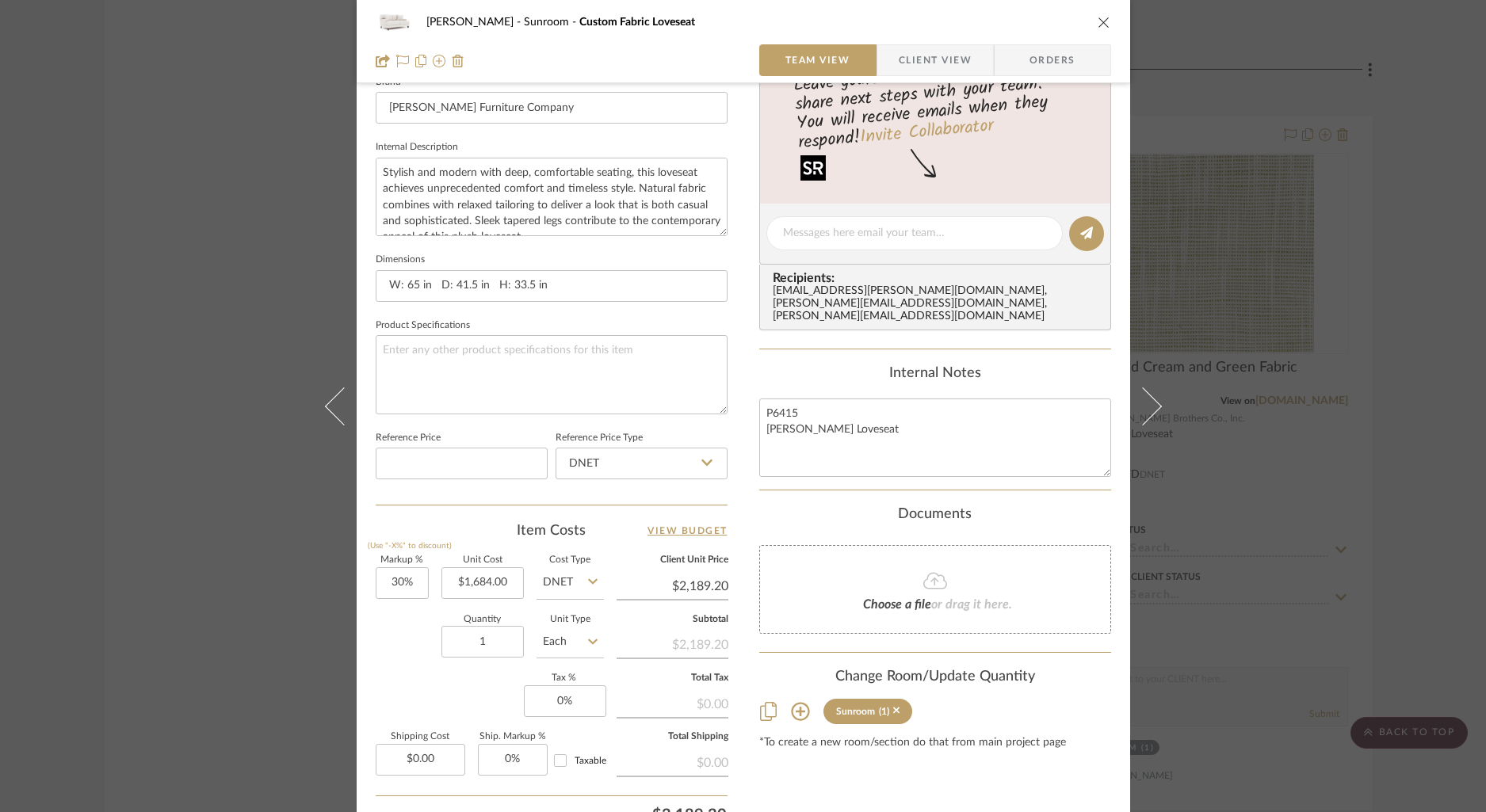
scroll to position [550, 0]
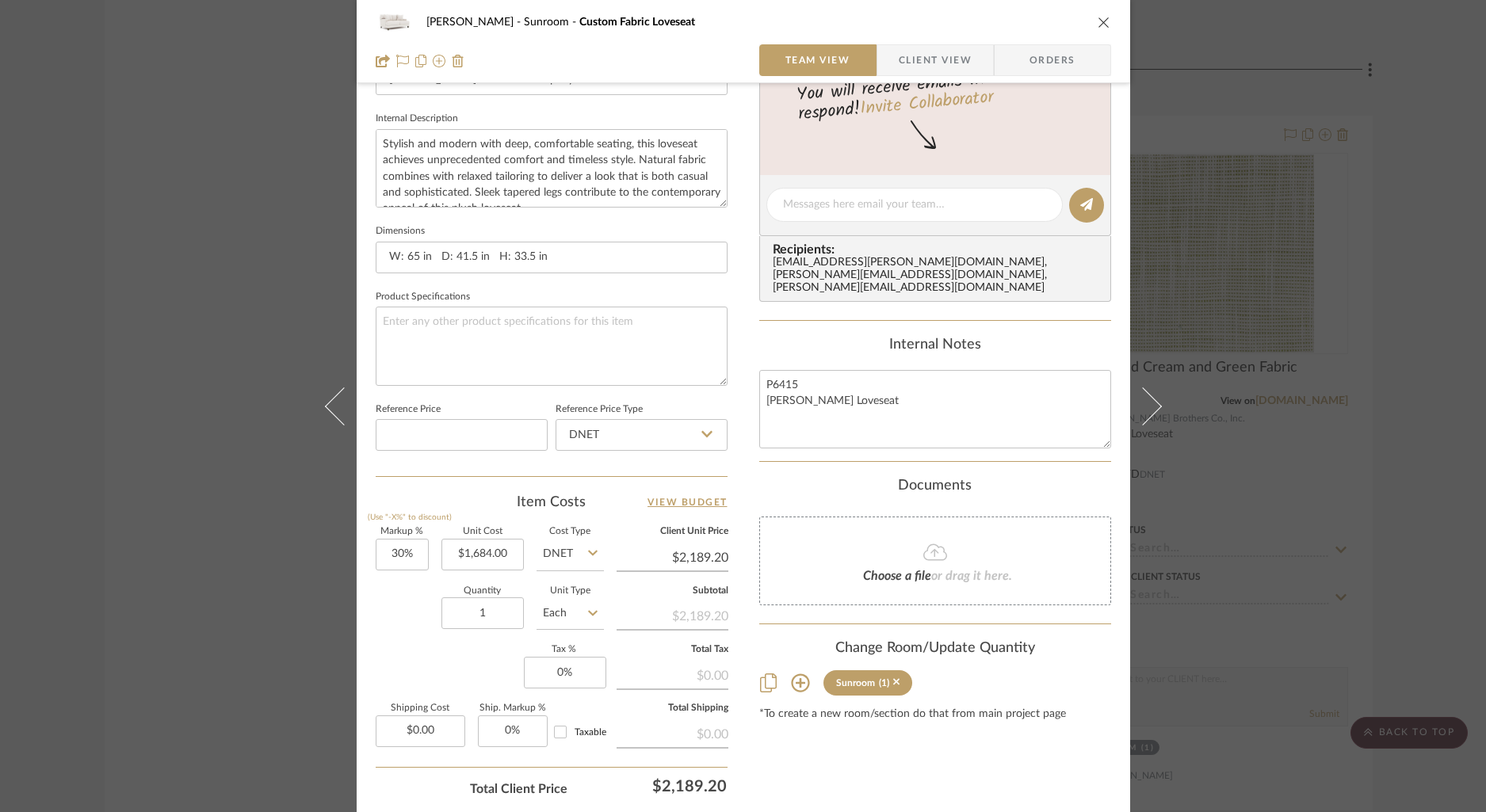
click at [1098, 18] on icon "close" at bounding box center [1103, 22] width 13 height 13
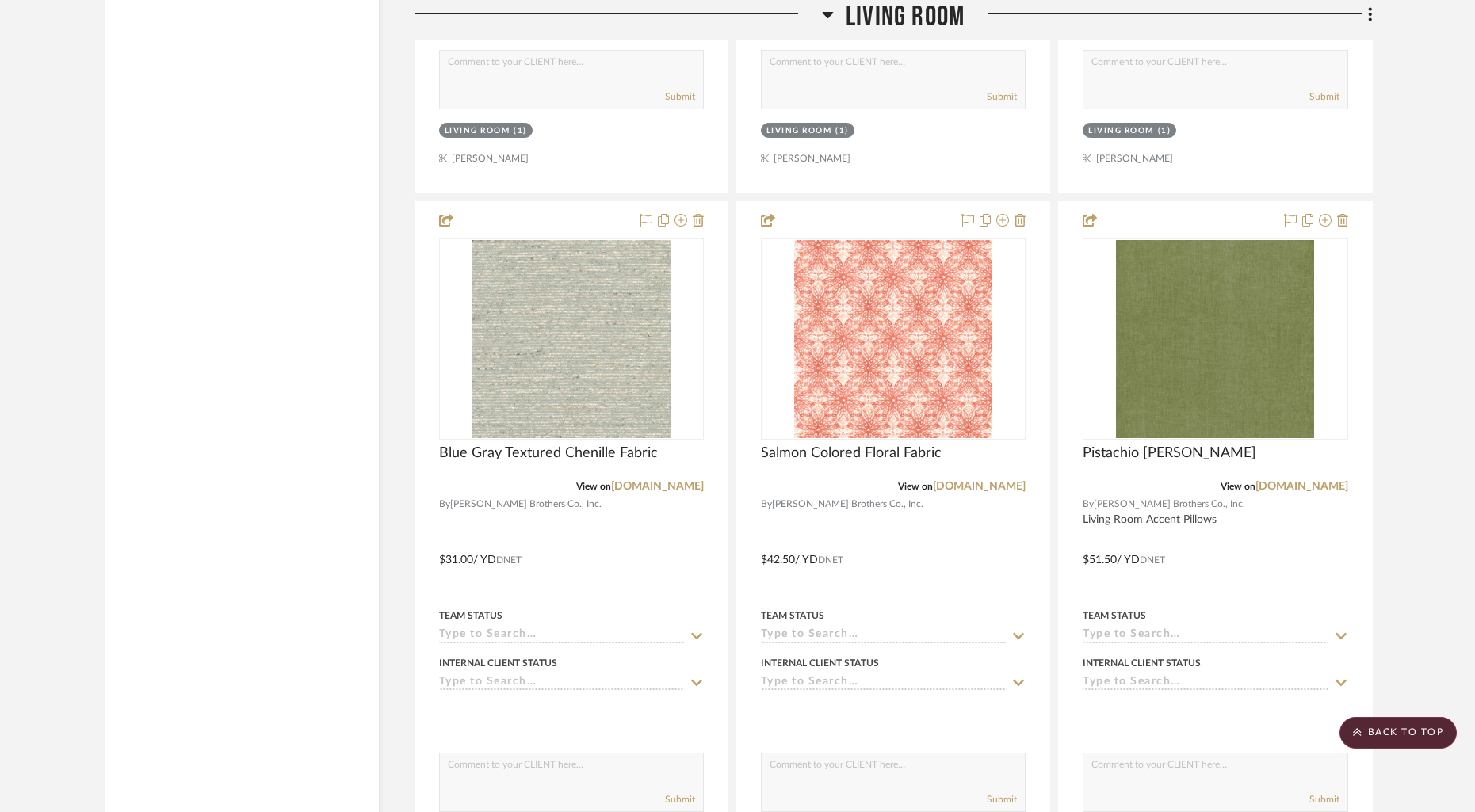
scroll to position [3959, 0]
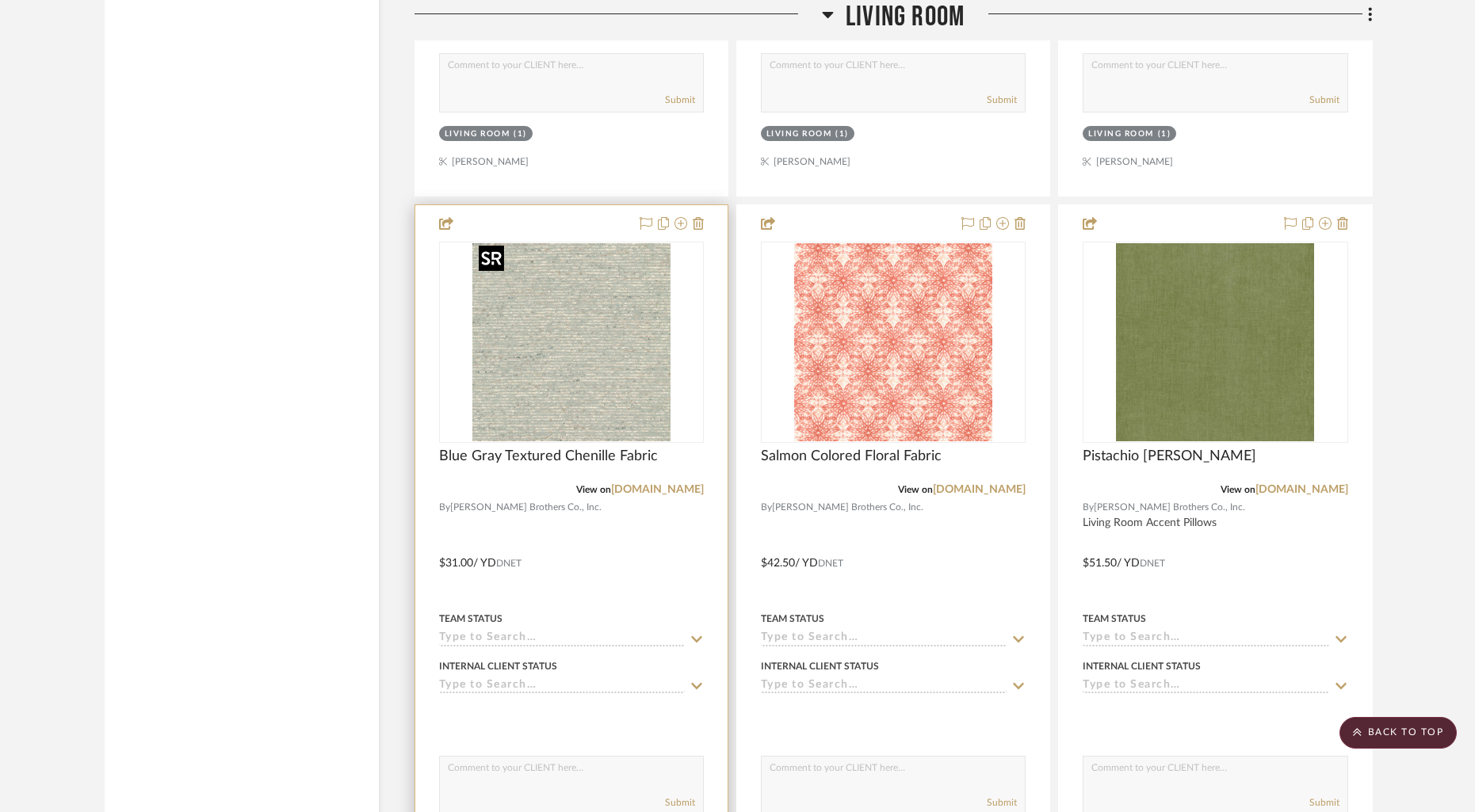
click at [571, 276] on img "0" at bounding box center [571, 342] width 199 height 199
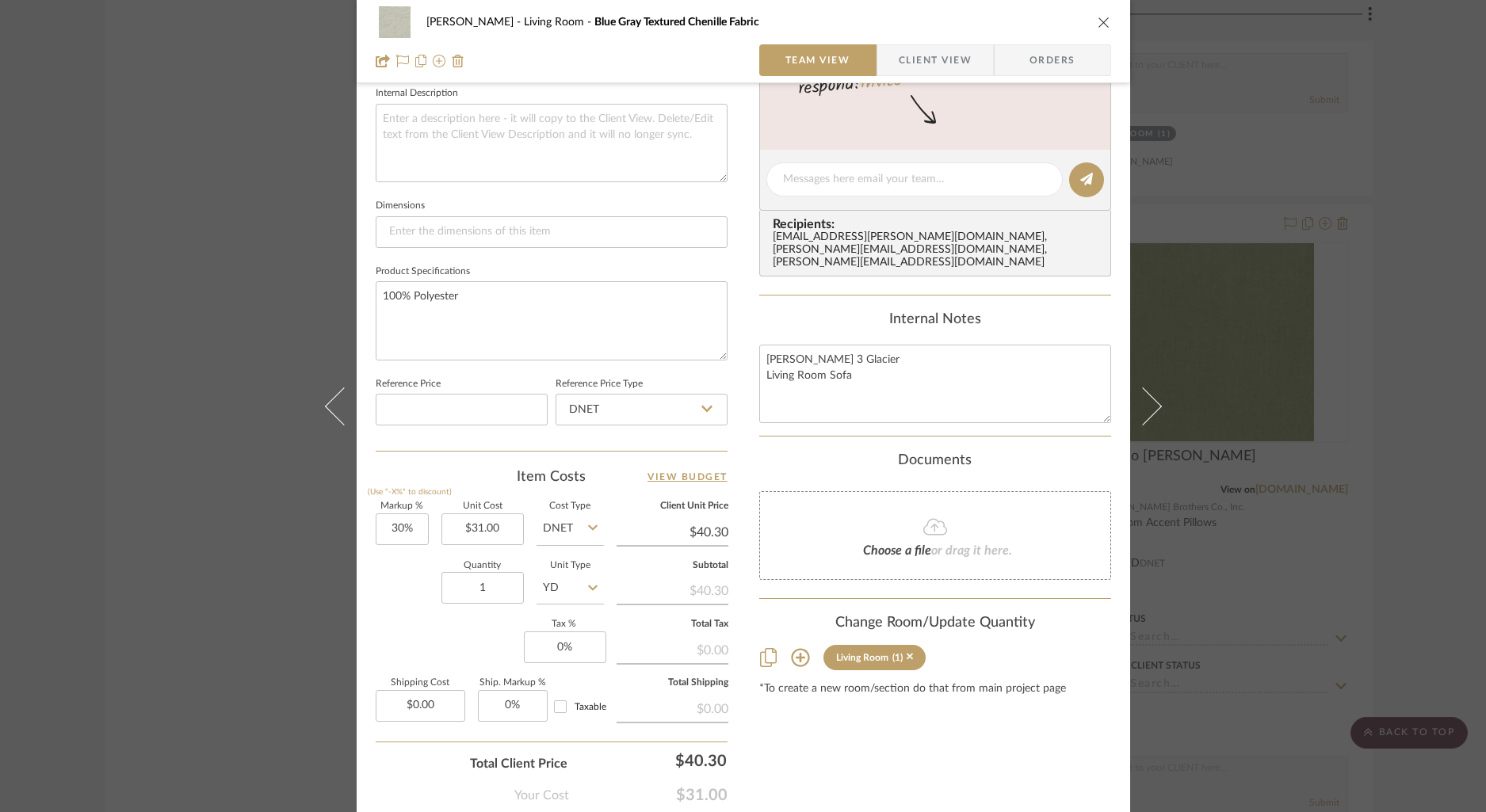
scroll to position [660, 0]
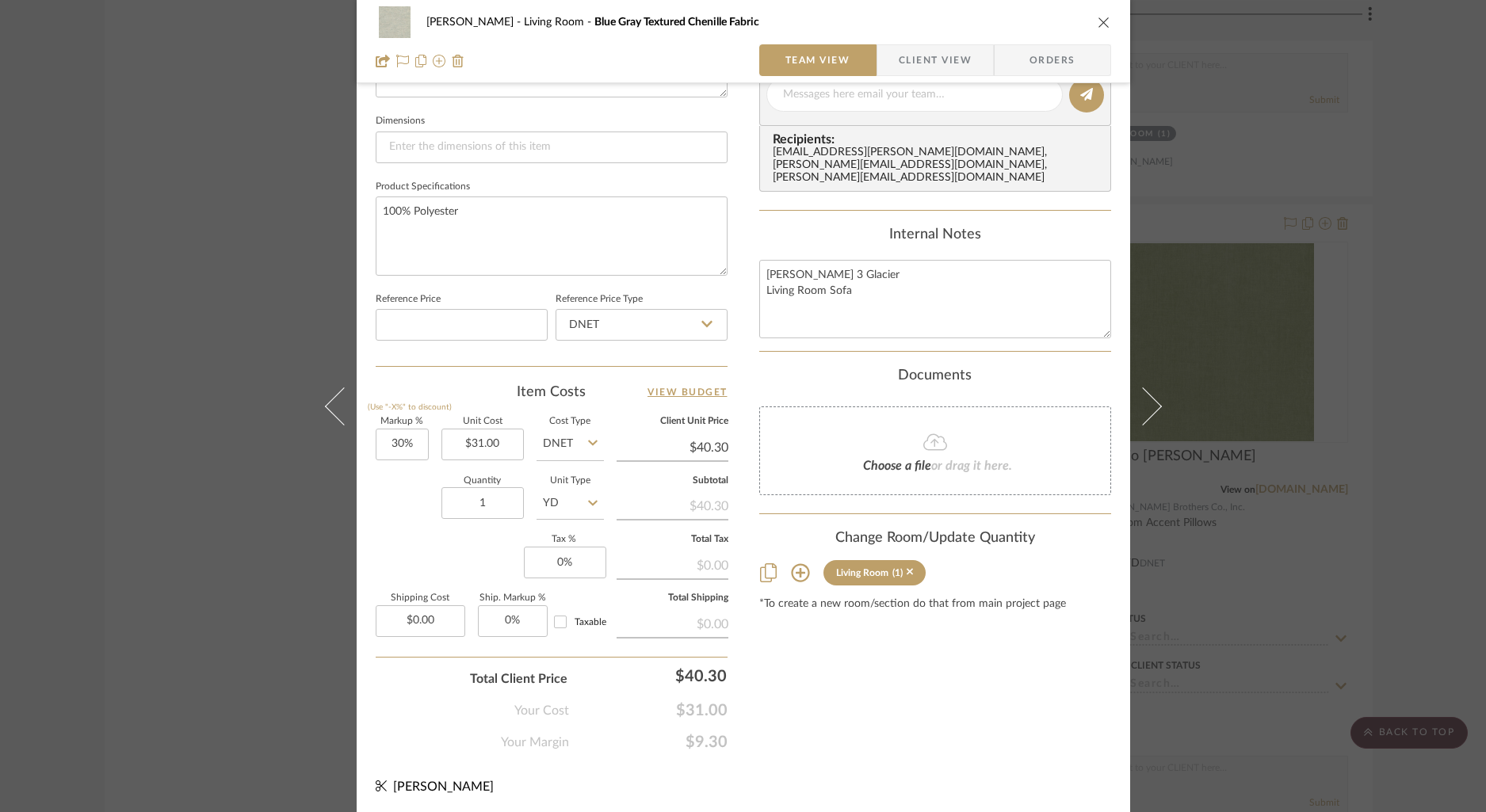
click at [1098, 23] on button "close" at bounding box center [1104, 22] width 15 height 15
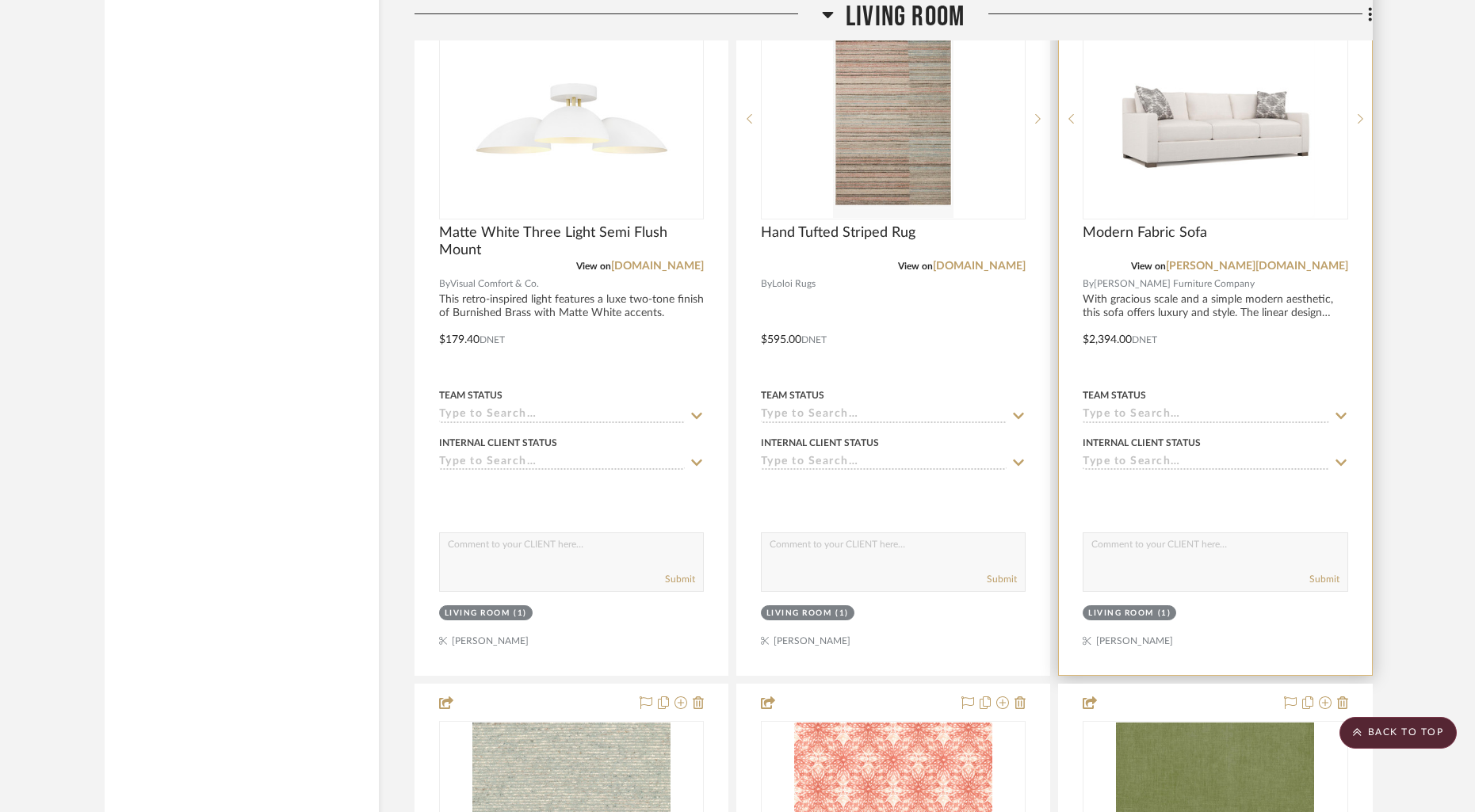
scroll to position [3447, 0]
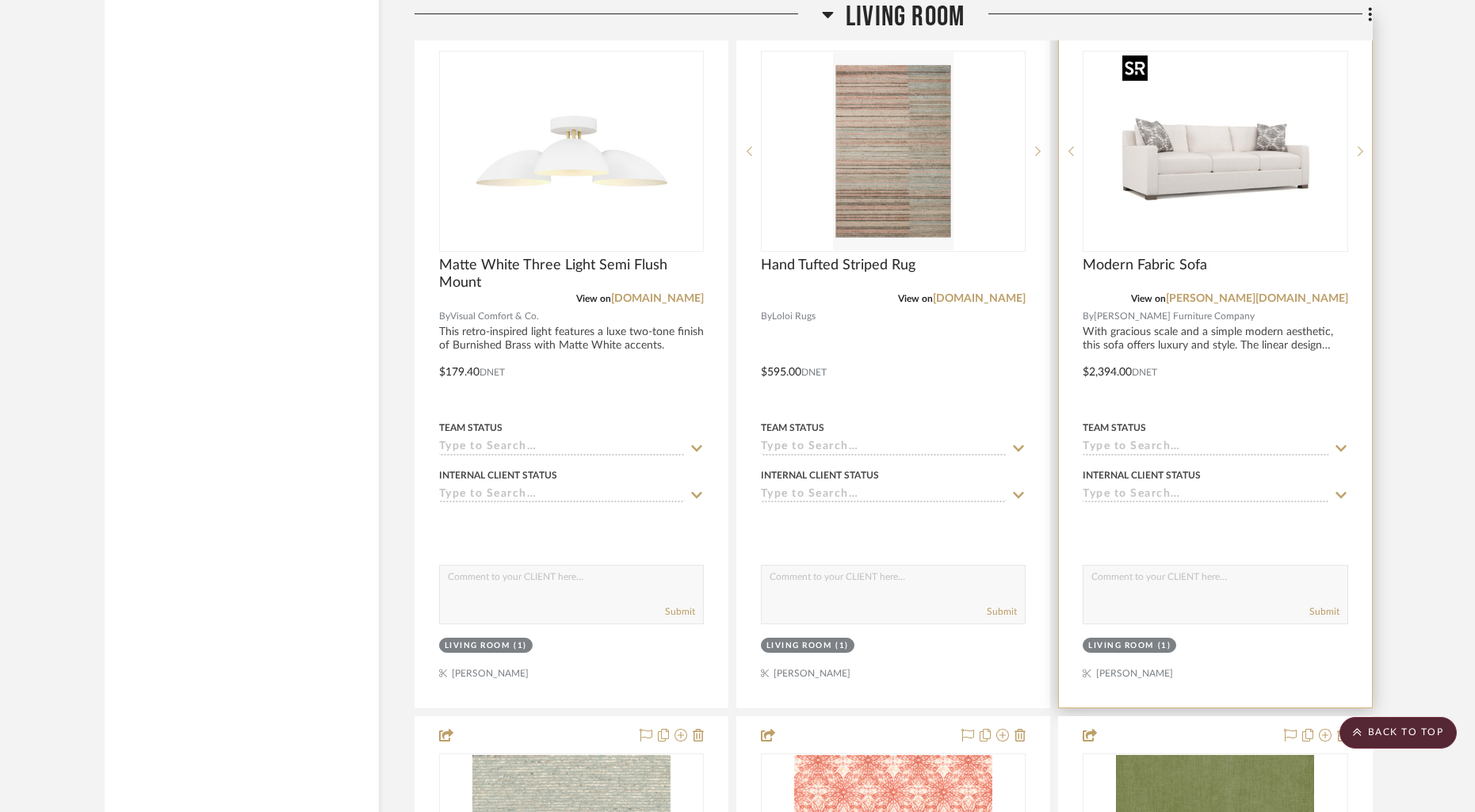
click at [1220, 190] on img "0" at bounding box center [1215, 151] width 199 height 199
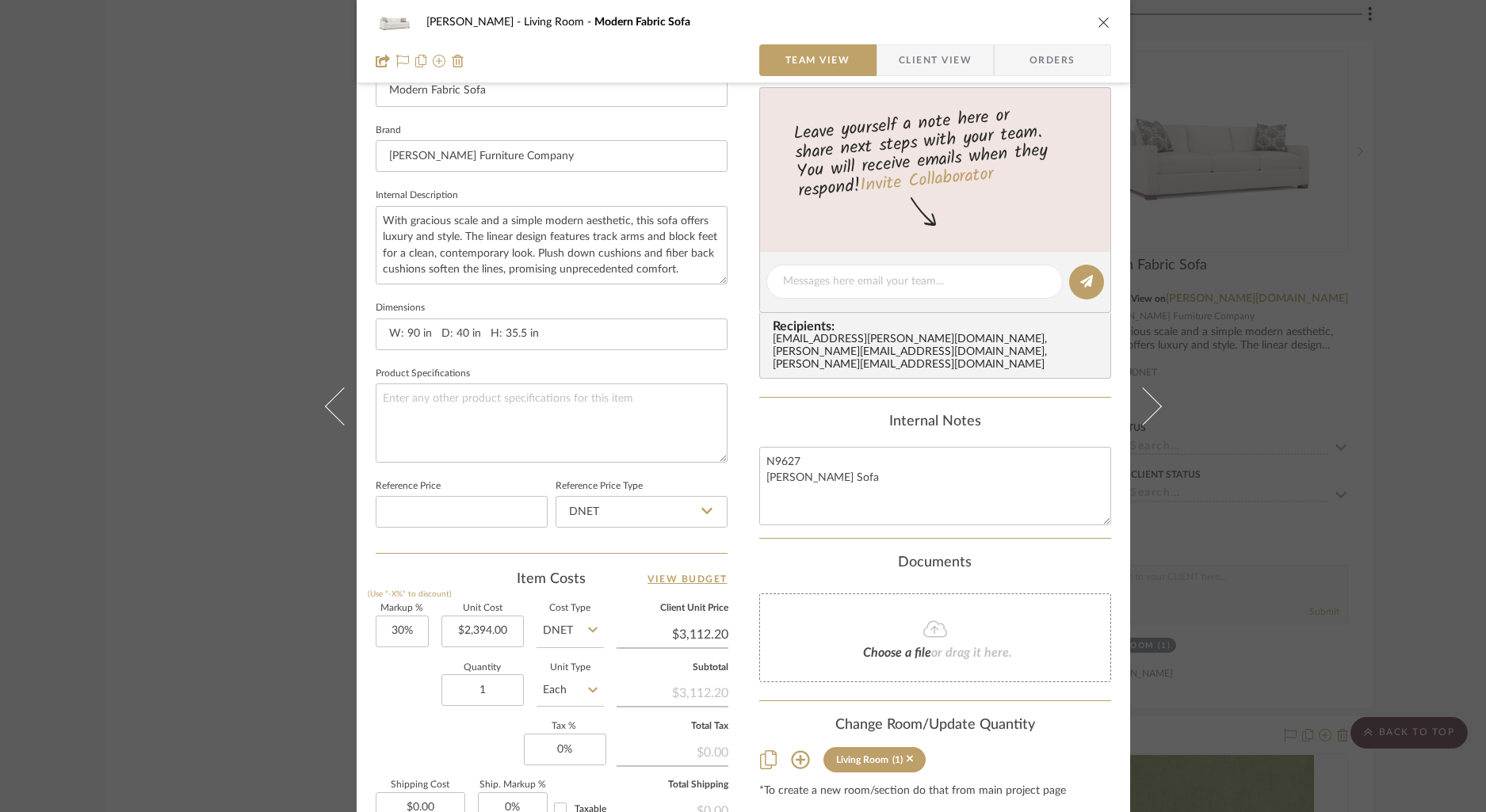
scroll to position [475, 0]
click at [1100, 21] on icon "close" at bounding box center [1103, 22] width 13 height 13
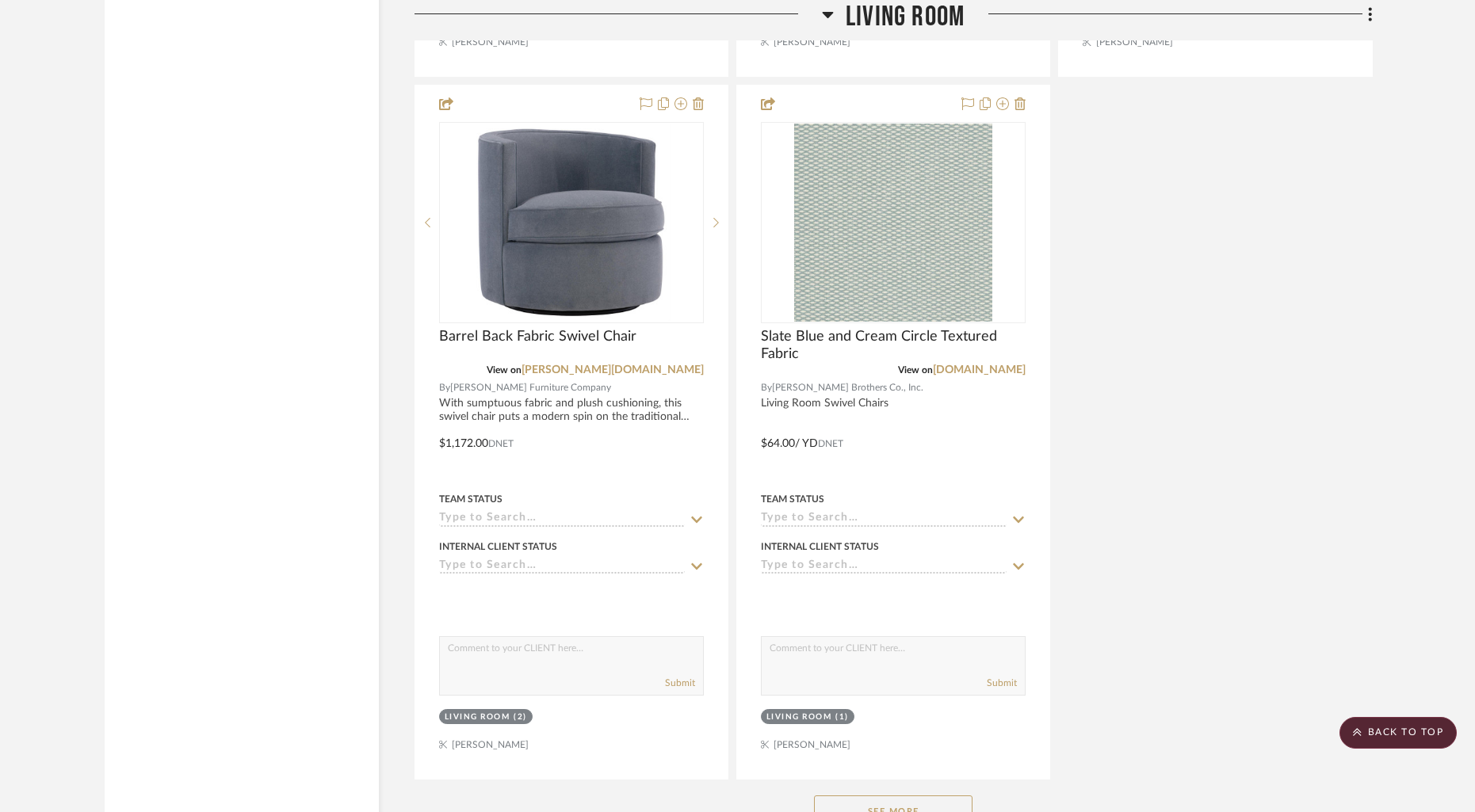
scroll to position [4819, 0]
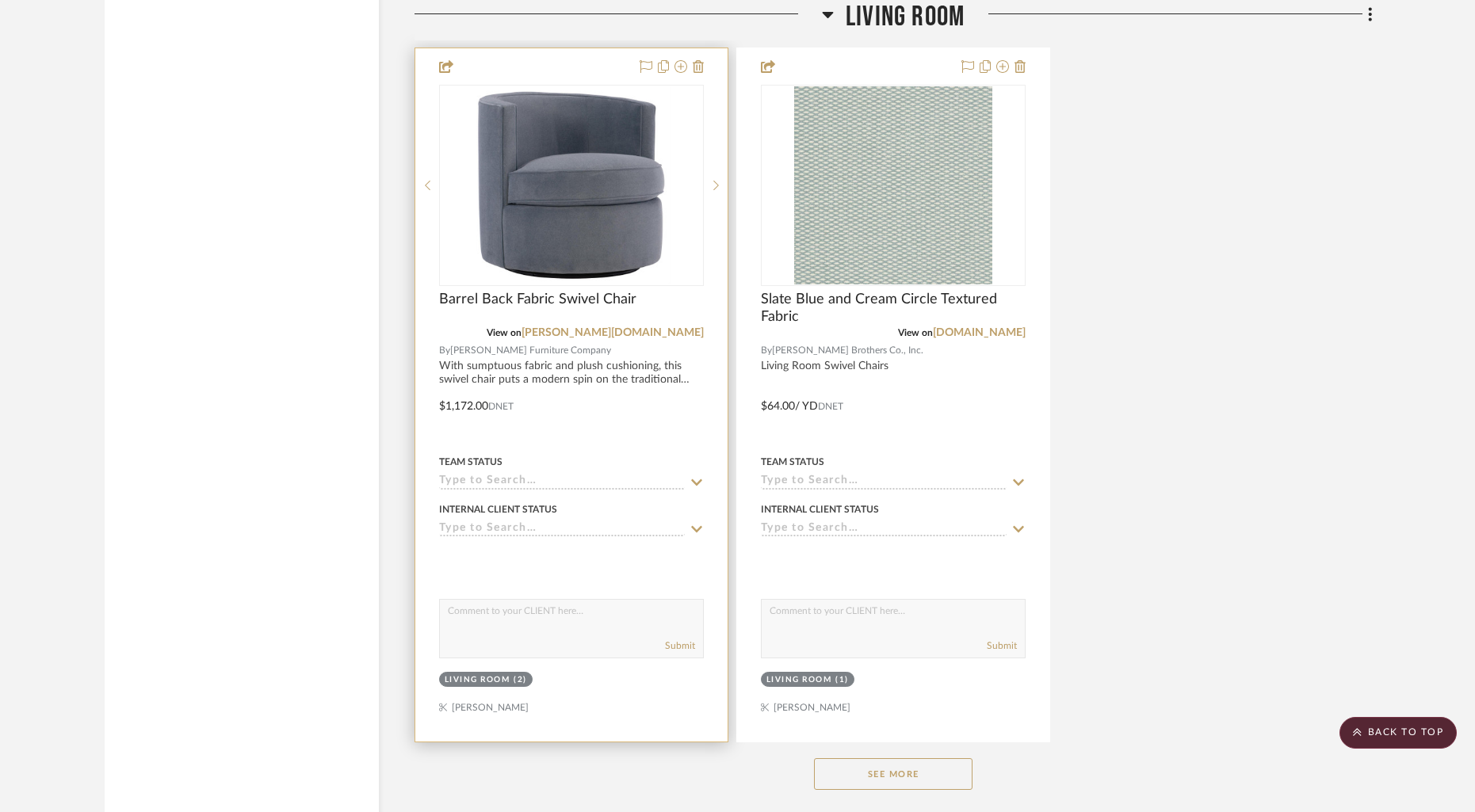
click at [468, 167] on div "0" at bounding box center [571, 185] width 264 height 200
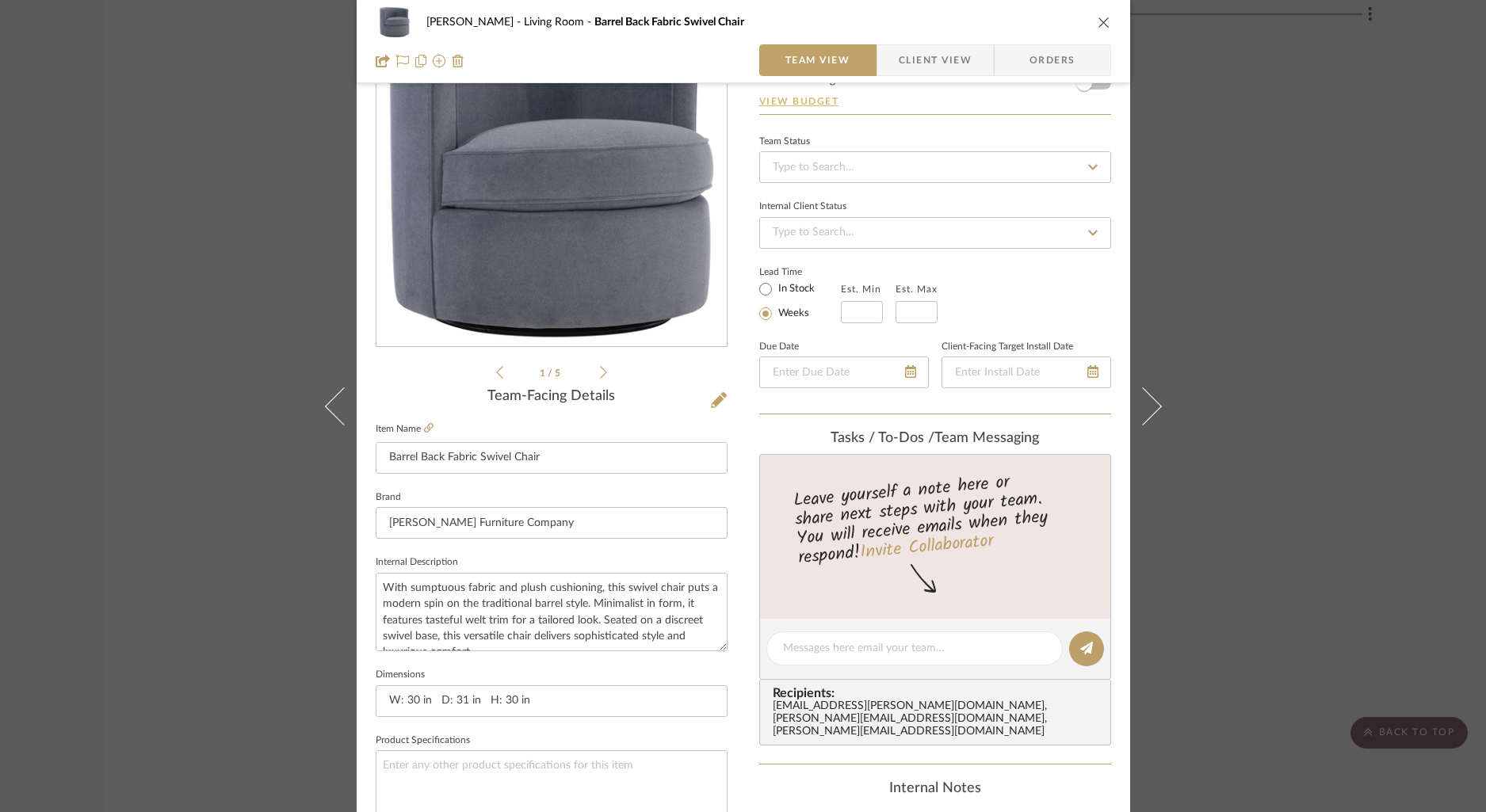
scroll to position [368, 0]
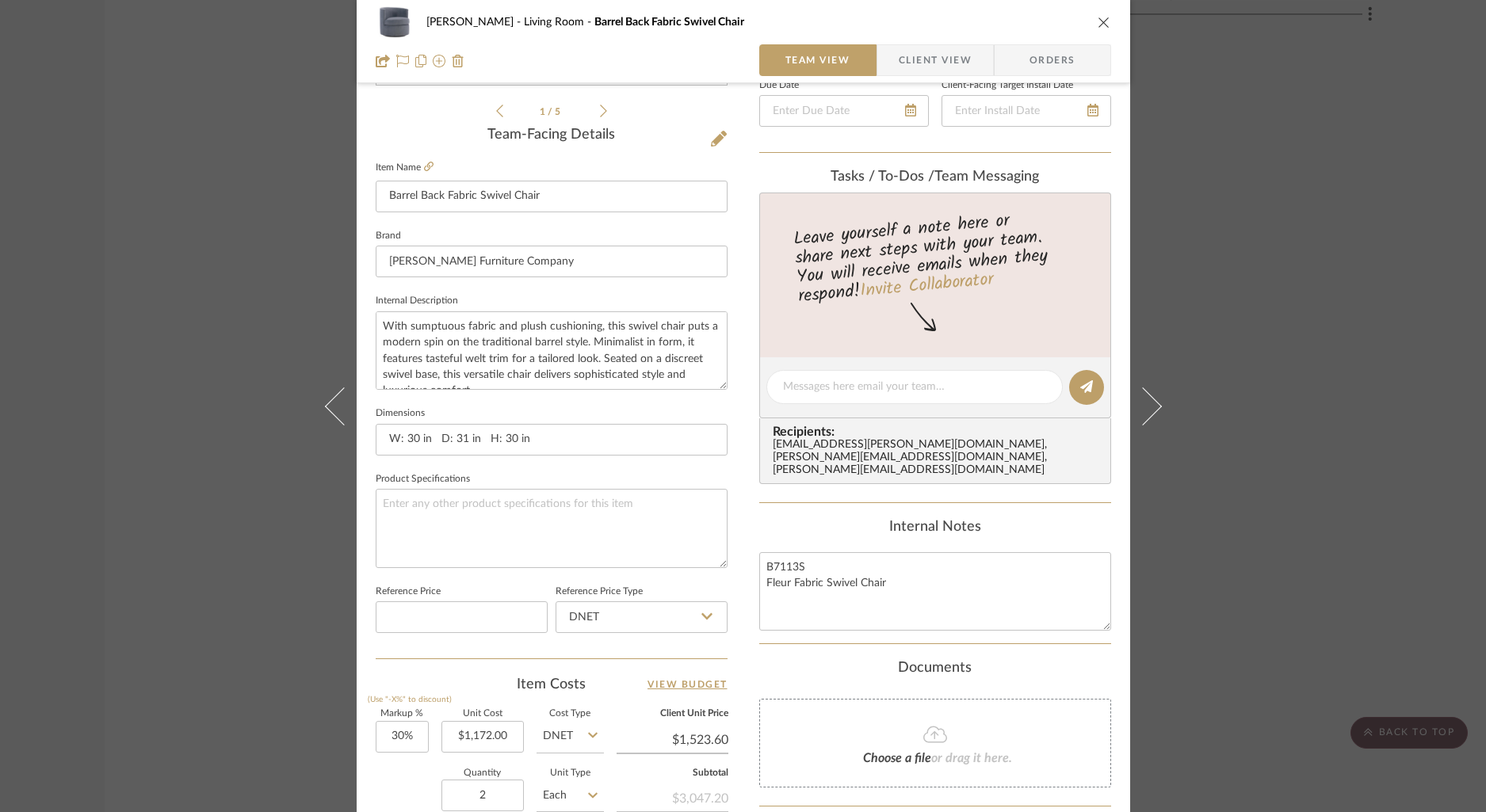
click at [1098, 24] on icon "close" at bounding box center [1103, 22] width 13 height 13
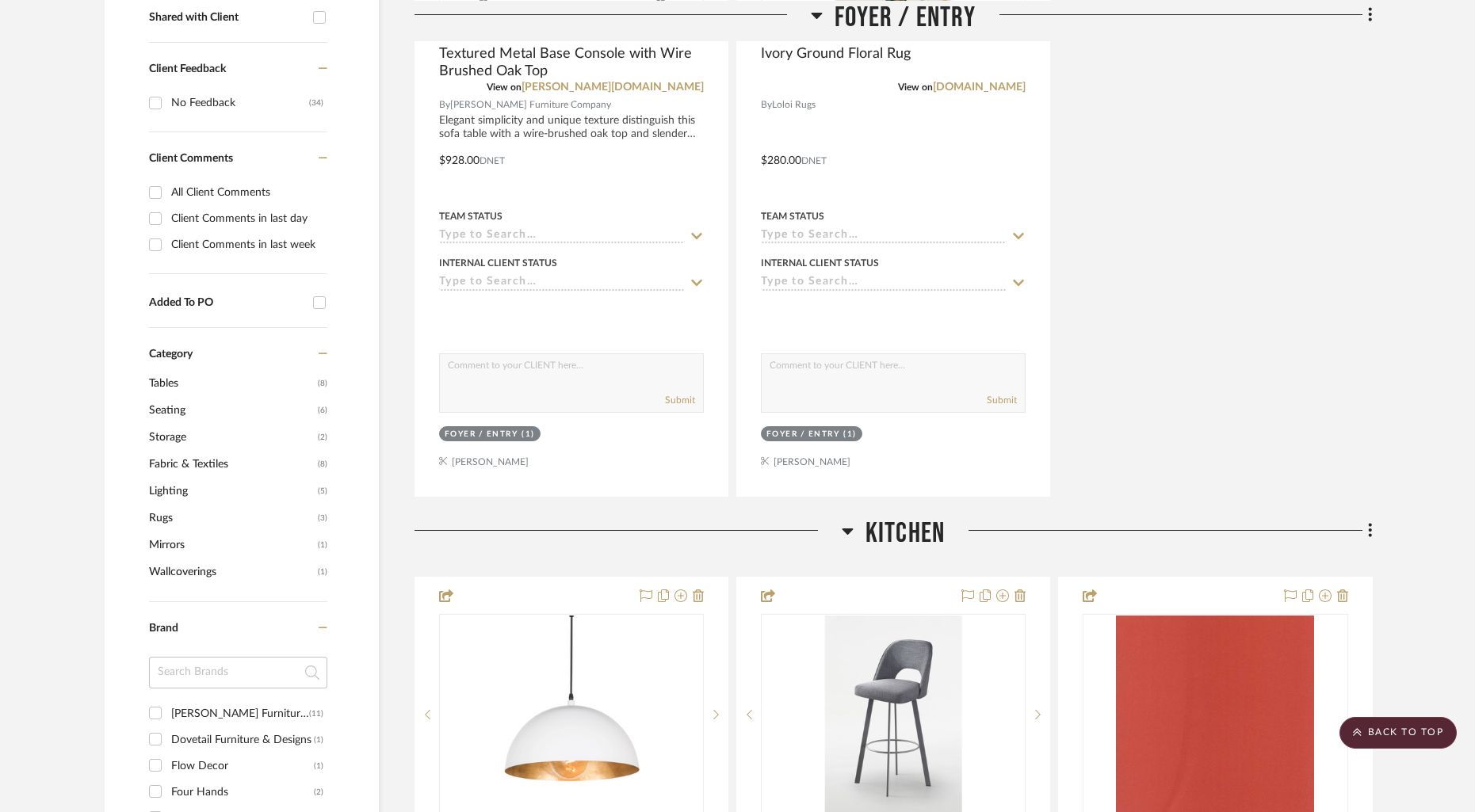
scroll to position [0, 0]
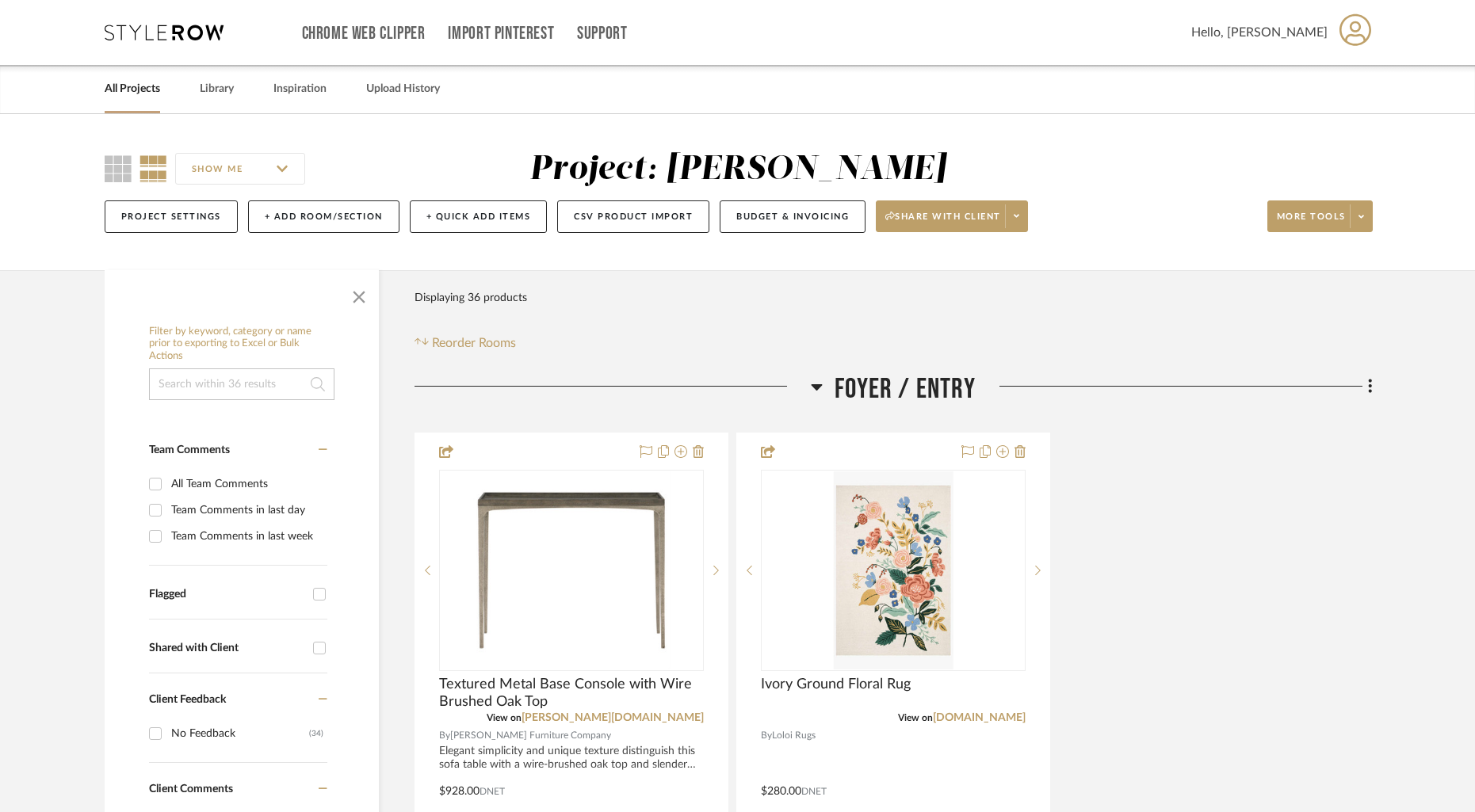
click at [141, 91] on link "All Projects" at bounding box center [132, 89] width 55 height 22
